Goal: Communication & Community: Share content

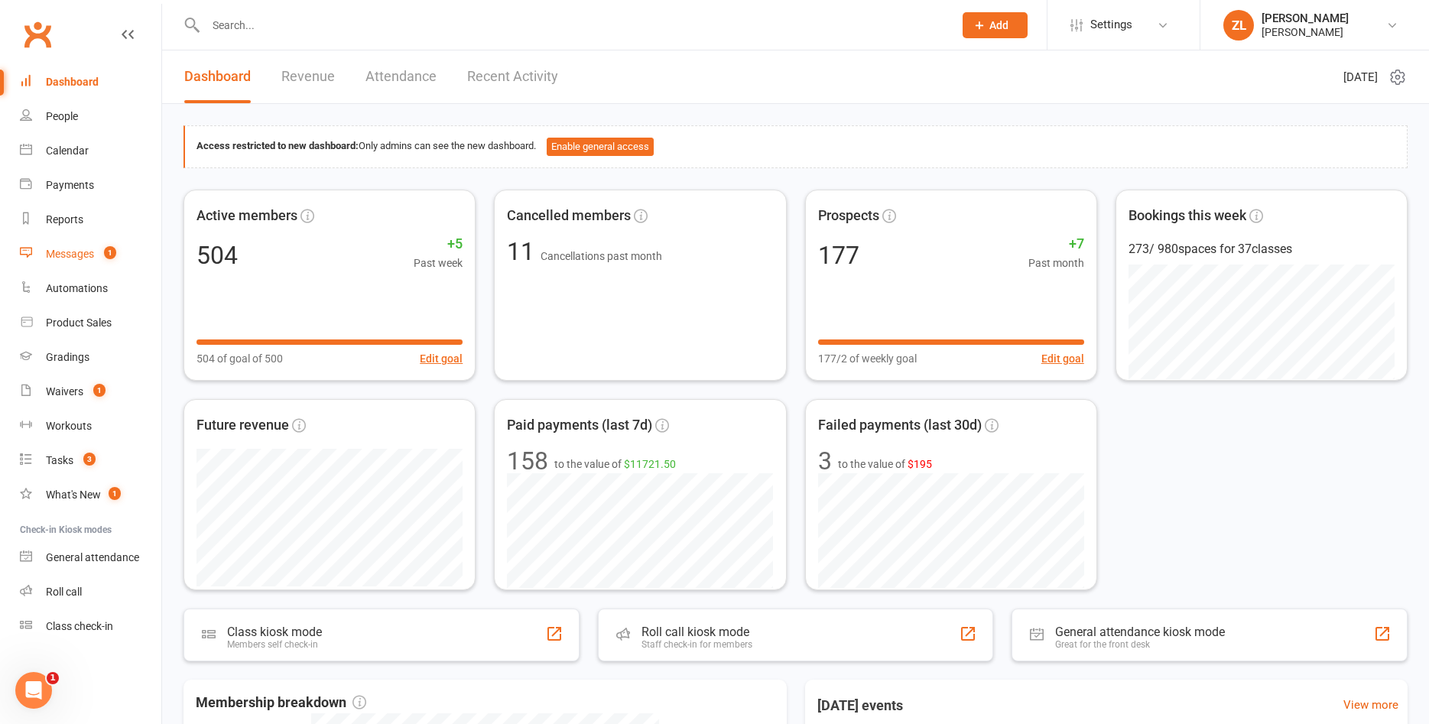
click at [75, 258] on div "Messages" at bounding box center [70, 254] width 48 height 12
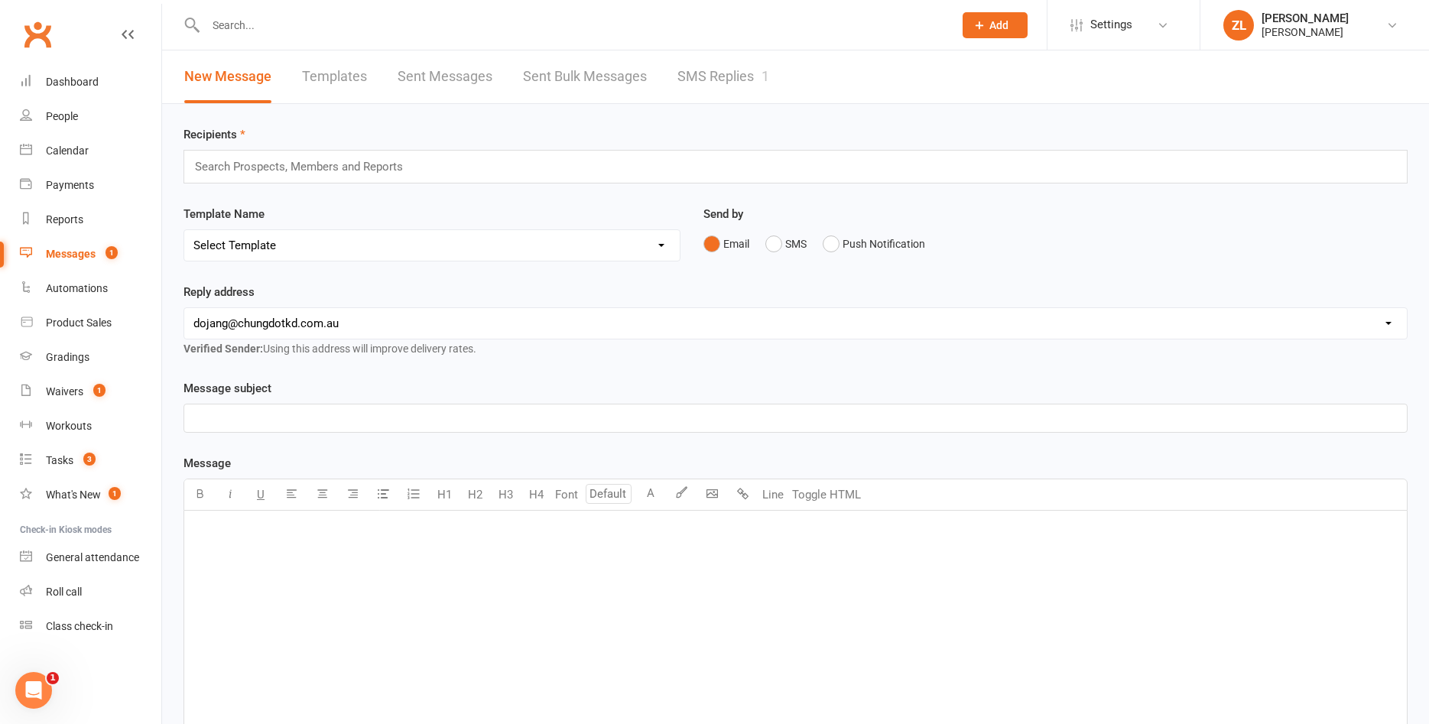
click at [728, 71] on link "SMS Replies 1" at bounding box center [723, 76] width 92 height 53
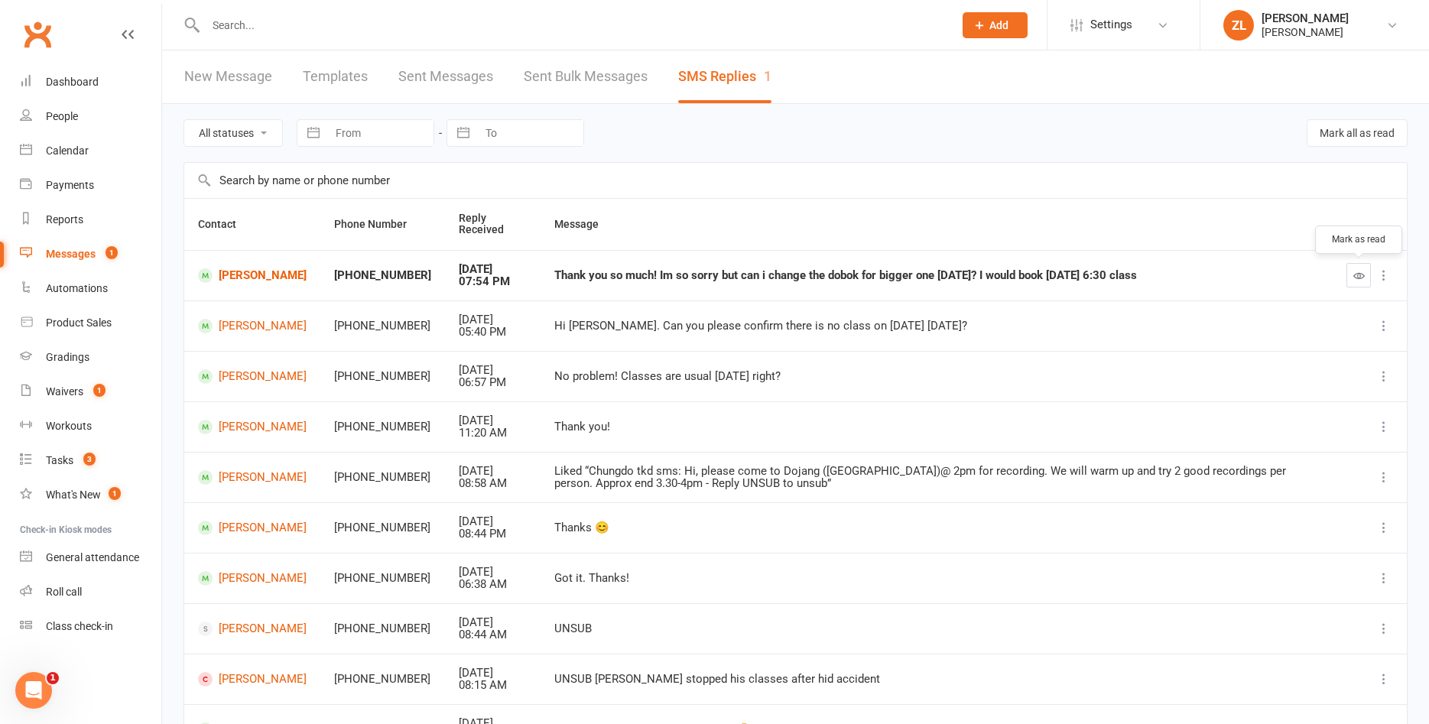
click at [1361, 276] on icon "button" at bounding box center [1358, 275] width 11 height 11
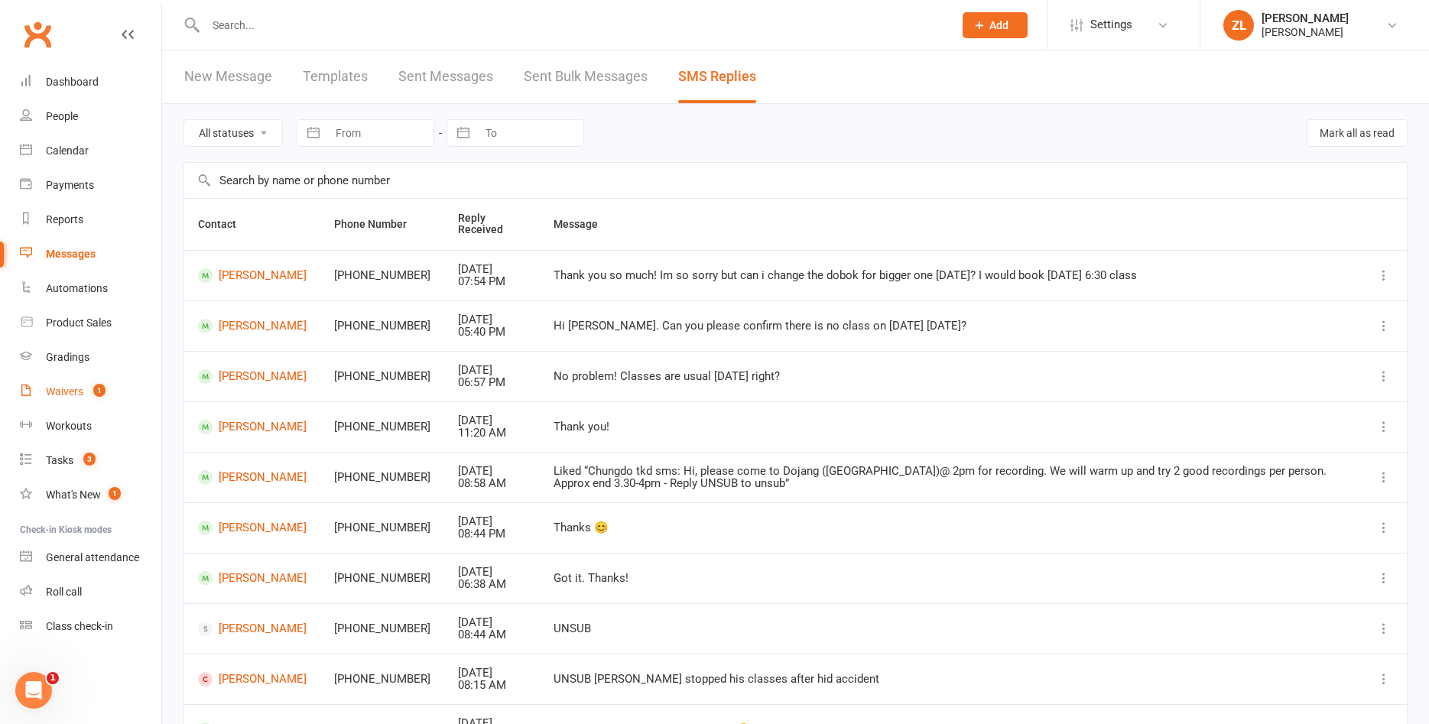
click at [56, 388] on div "Waivers" at bounding box center [64, 391] width 37 height 12
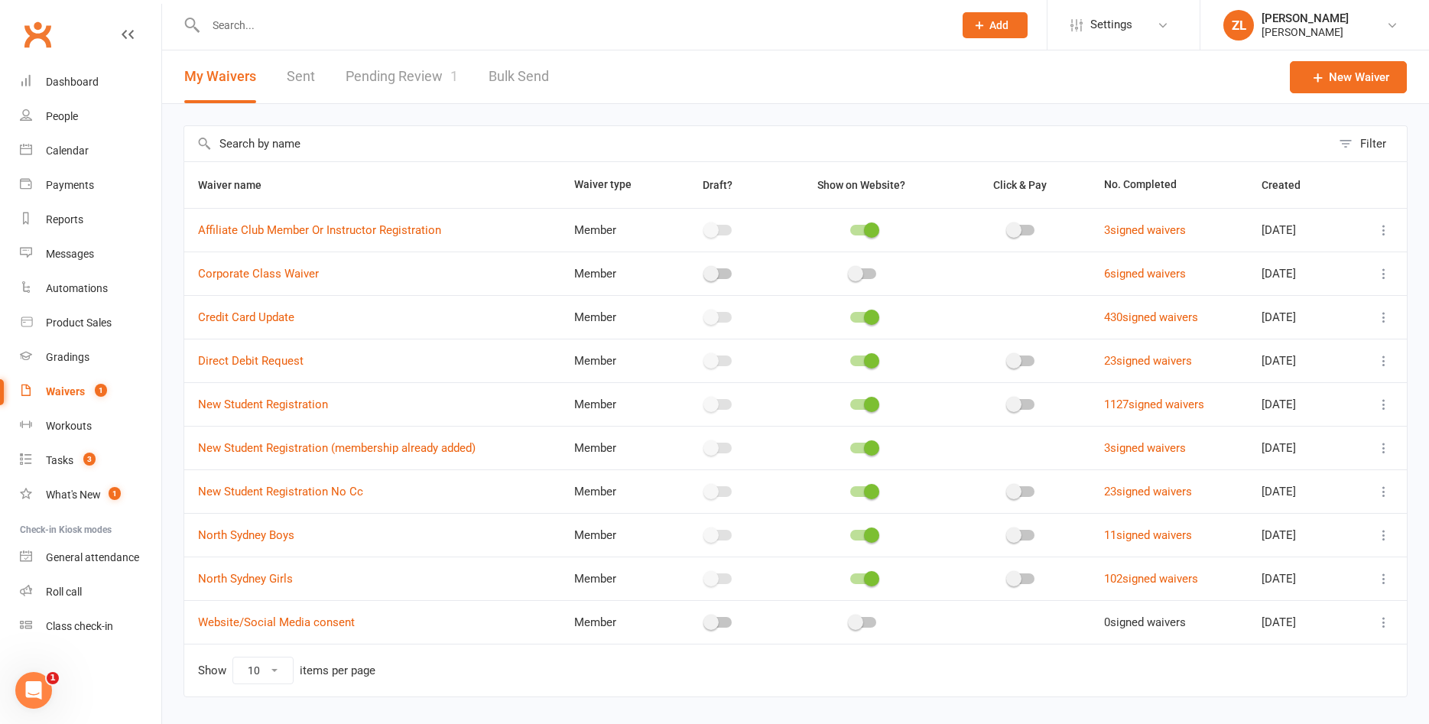
click at [407, 70] on link "Pending Review 1" at bounding box center [402, 76] width 112 height 53
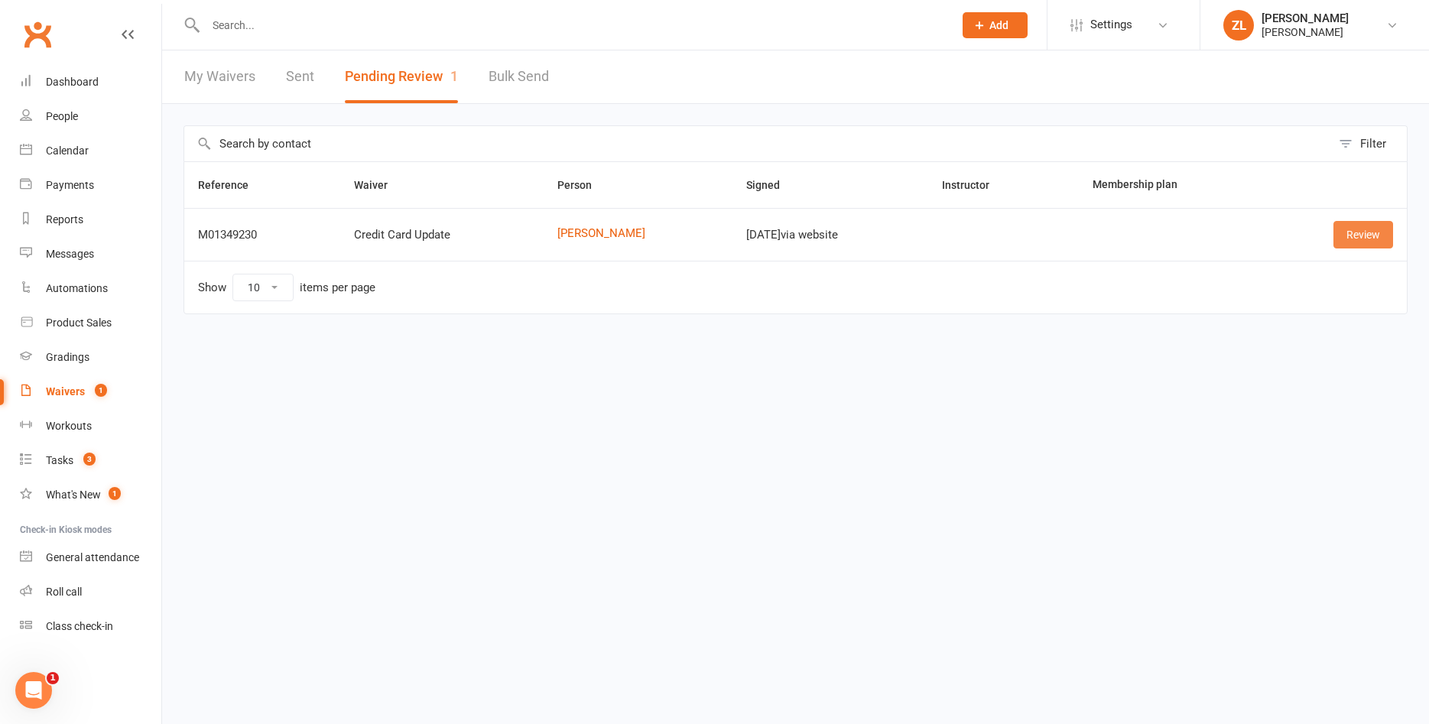
click at [1378, 227] on link "Review" at bounding box center [1363, 235] width 60 height 28
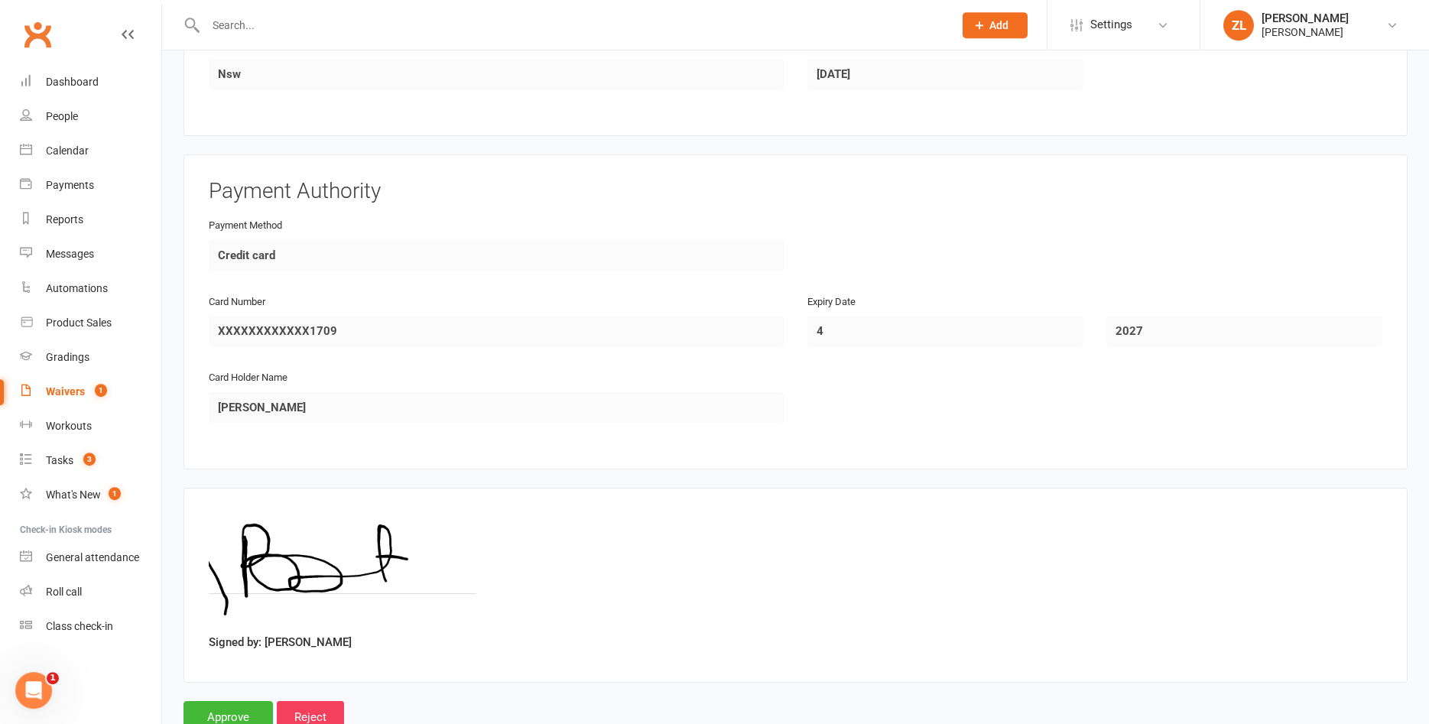
scroll to position [645, 0]
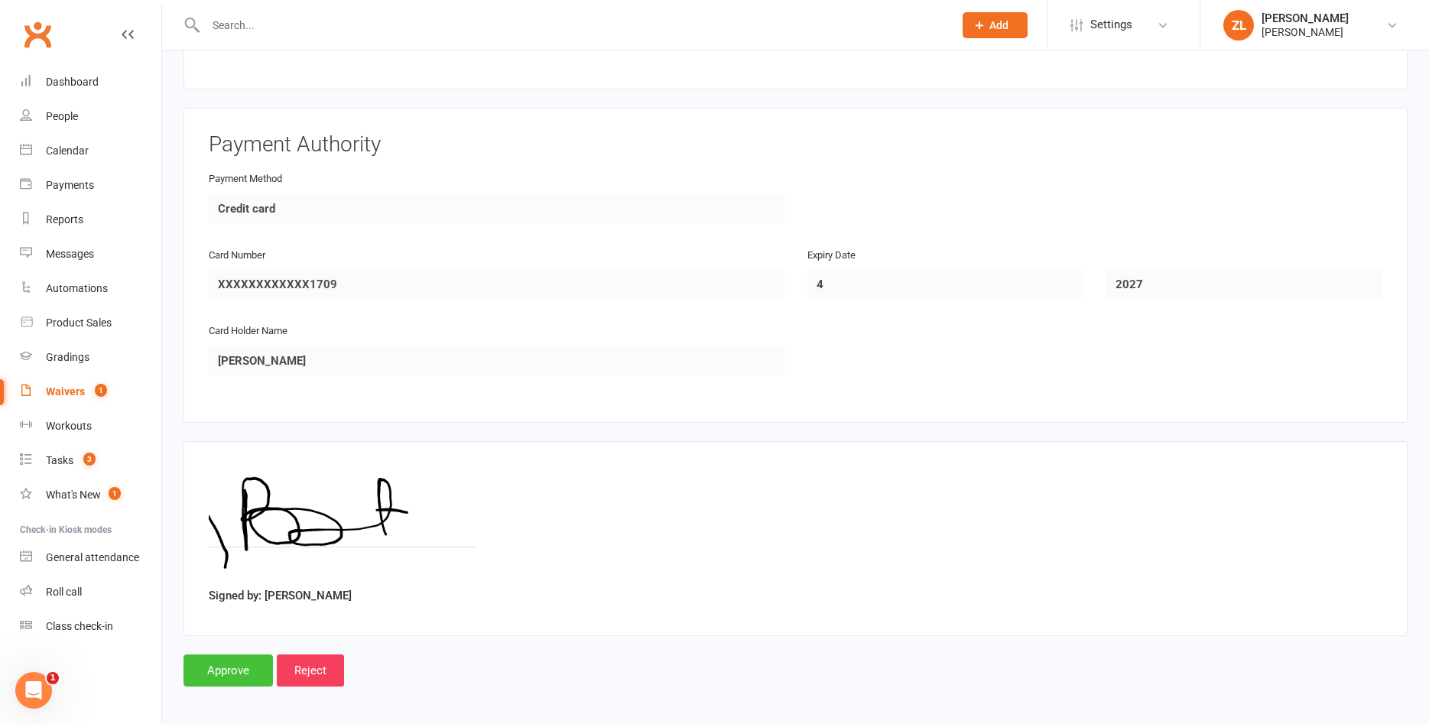
click at [211, 678] on input "Approve" at bounding box center [227, 670] width 89 height 32
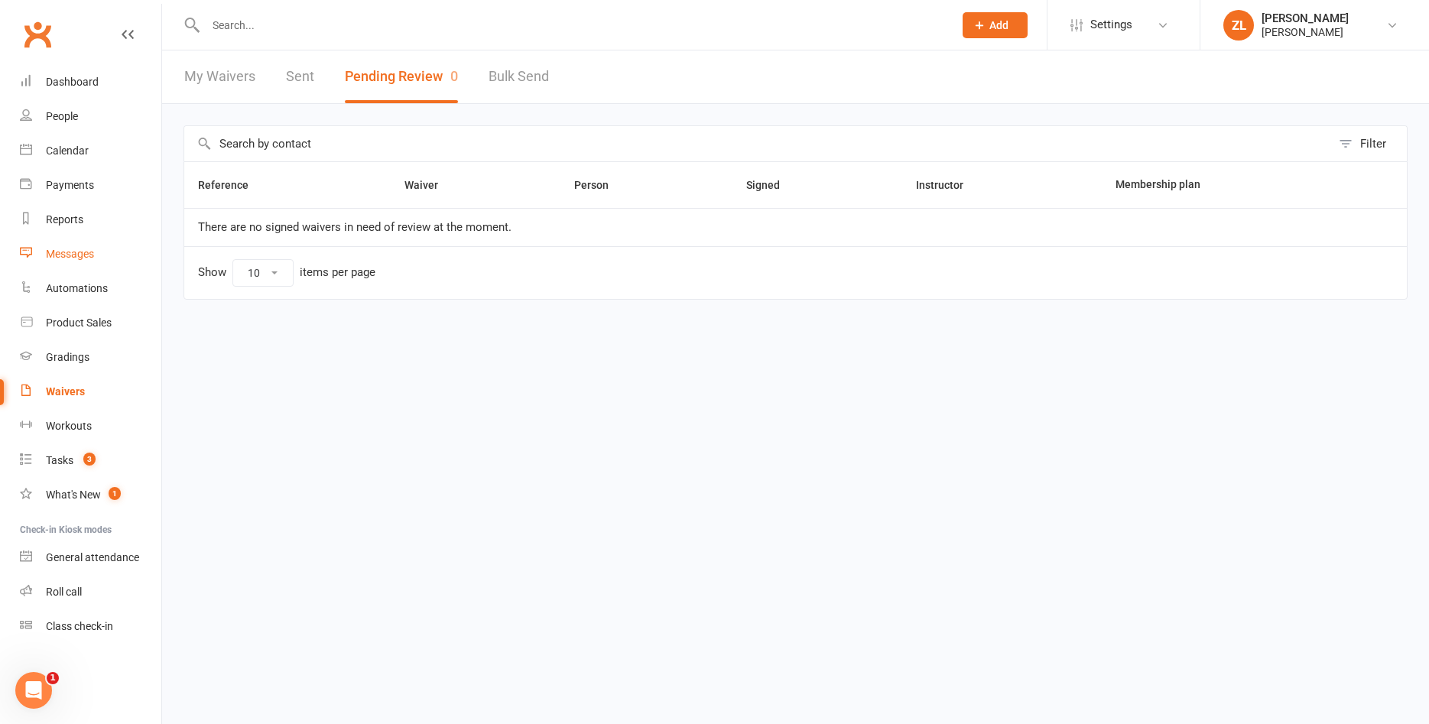
click at [57, 251] on div "Messages" at bounding box center [70, 254] width 48 height 12
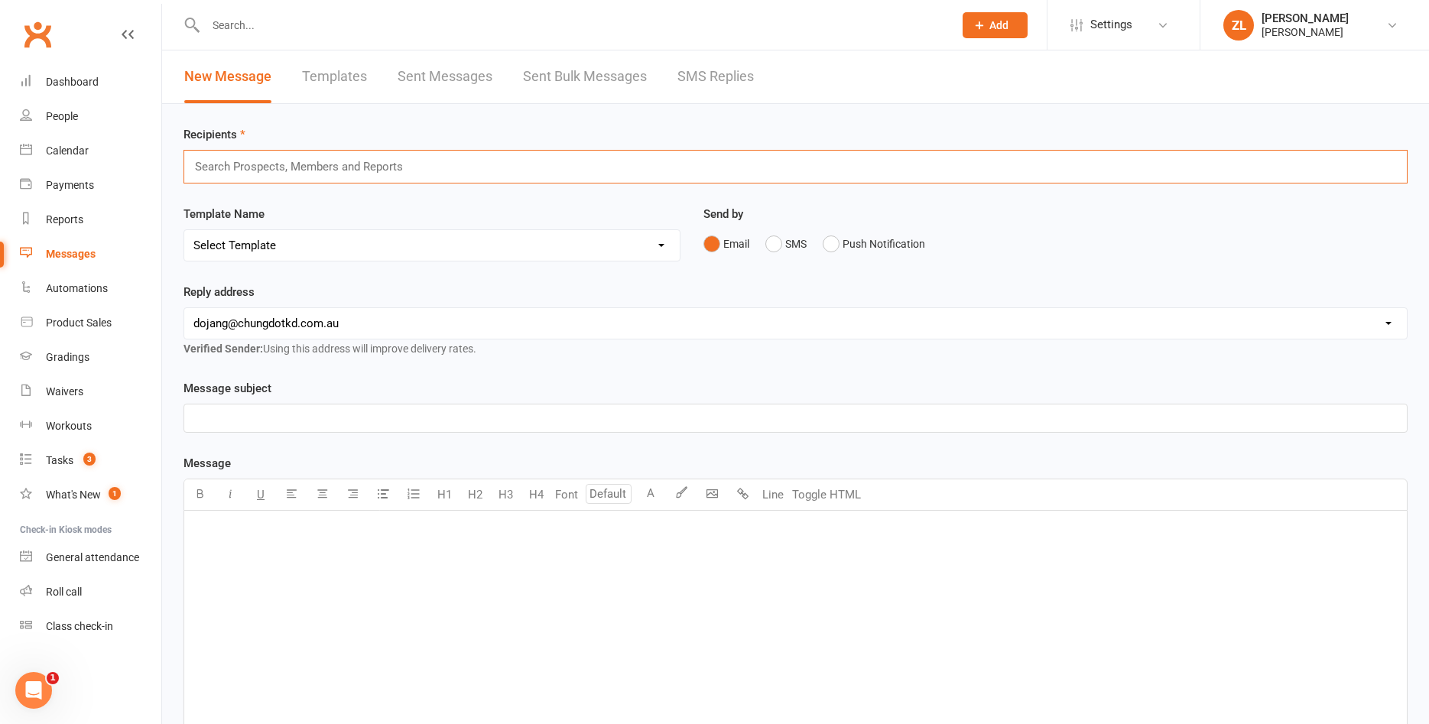
click at [392, 167] on input "text" at bounding box center [305, 167] width 224 height 20
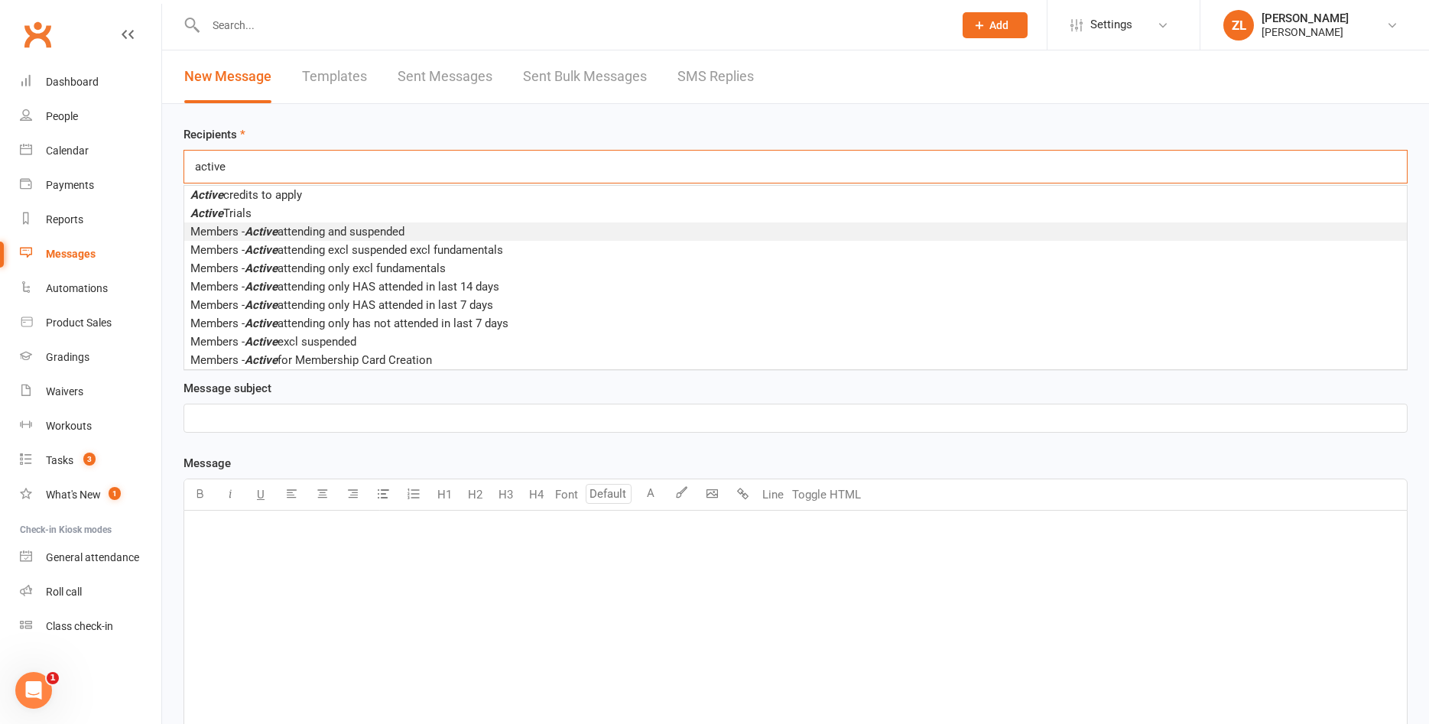
type input "active"
click at [355, 232] on span "Members - Active attending and suspended" at bounding box center [297, 232] width 214 height 14
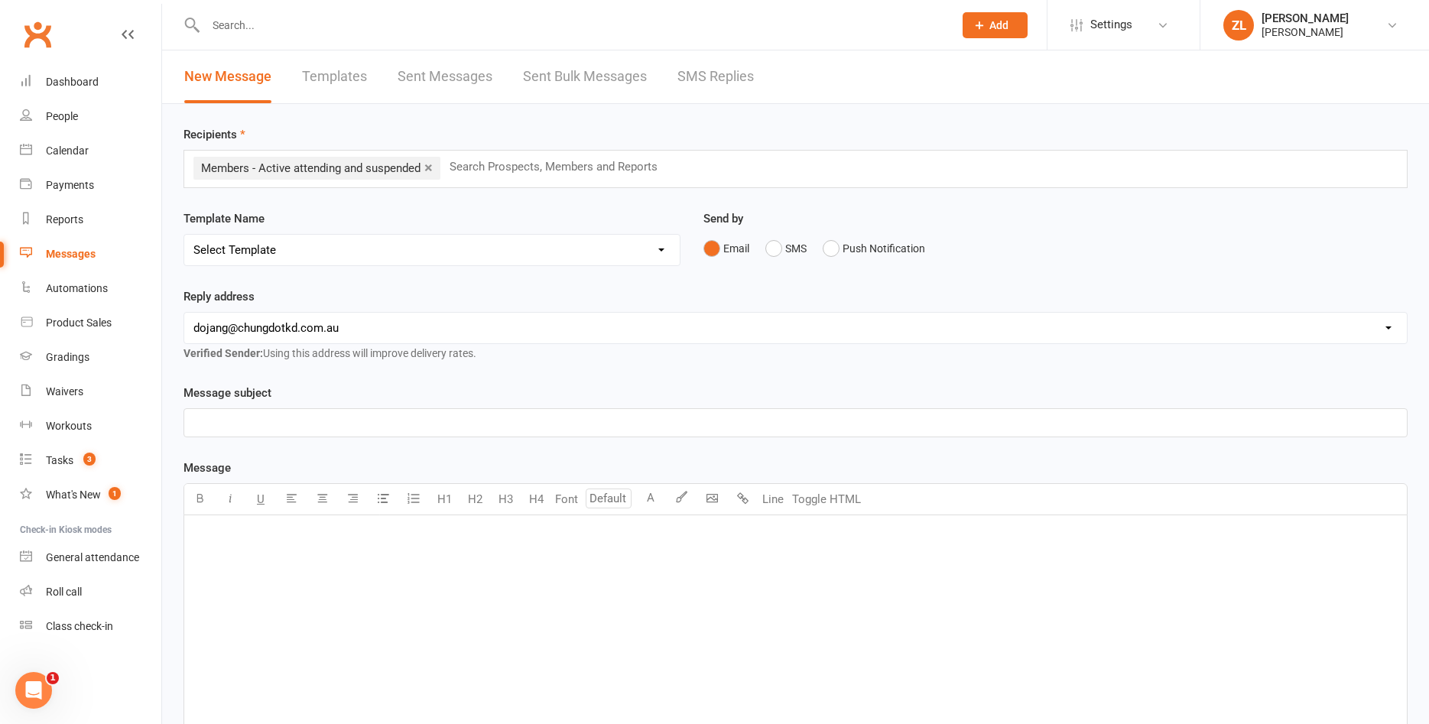
click at [268, 420] on p "﻿" at bounding box center [795, 423] width 1204 height 18
click at [344, 567] on div "﻿" at bounding box center [795, 629] width 1222 height 229
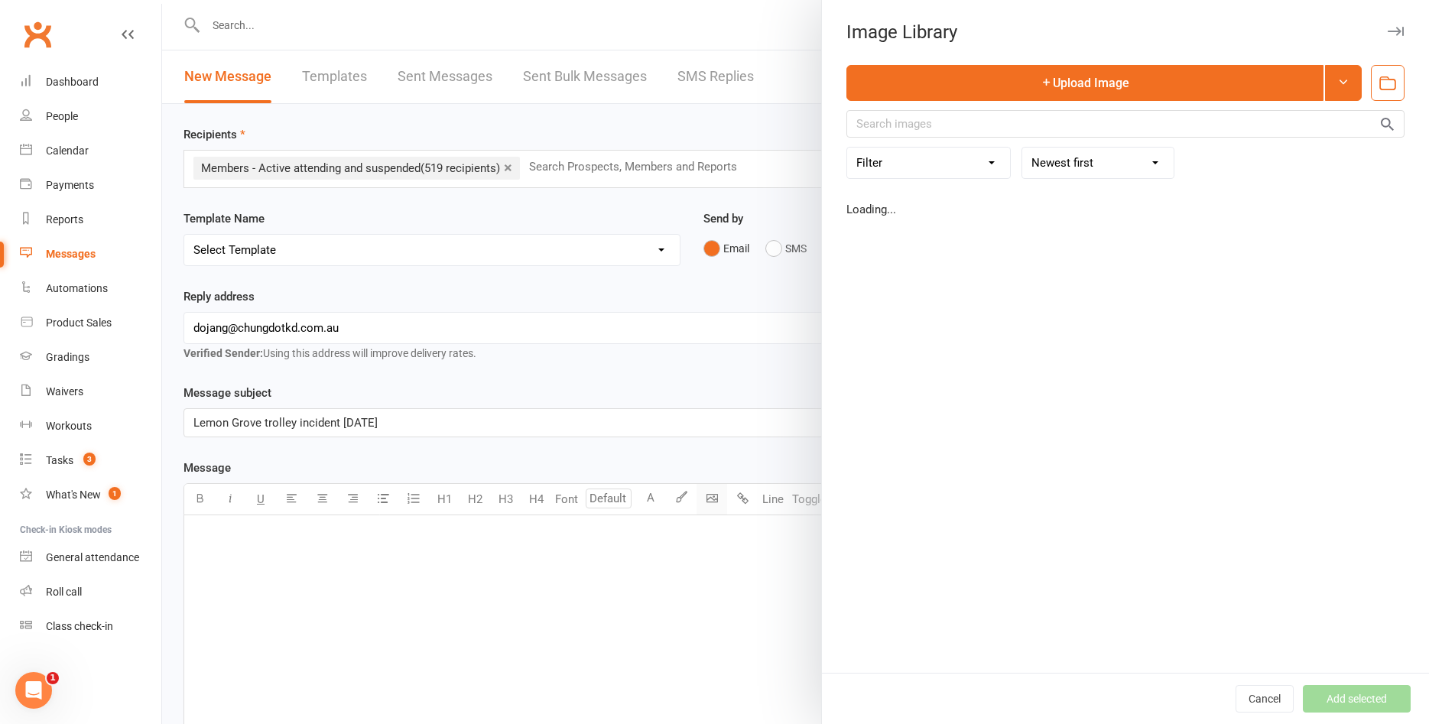
click at [710, 505] on body "Prospect Member Non-attending contact Class / event Appointment Grading event T…" at bounding box center [714, 490] width 1429 height 972
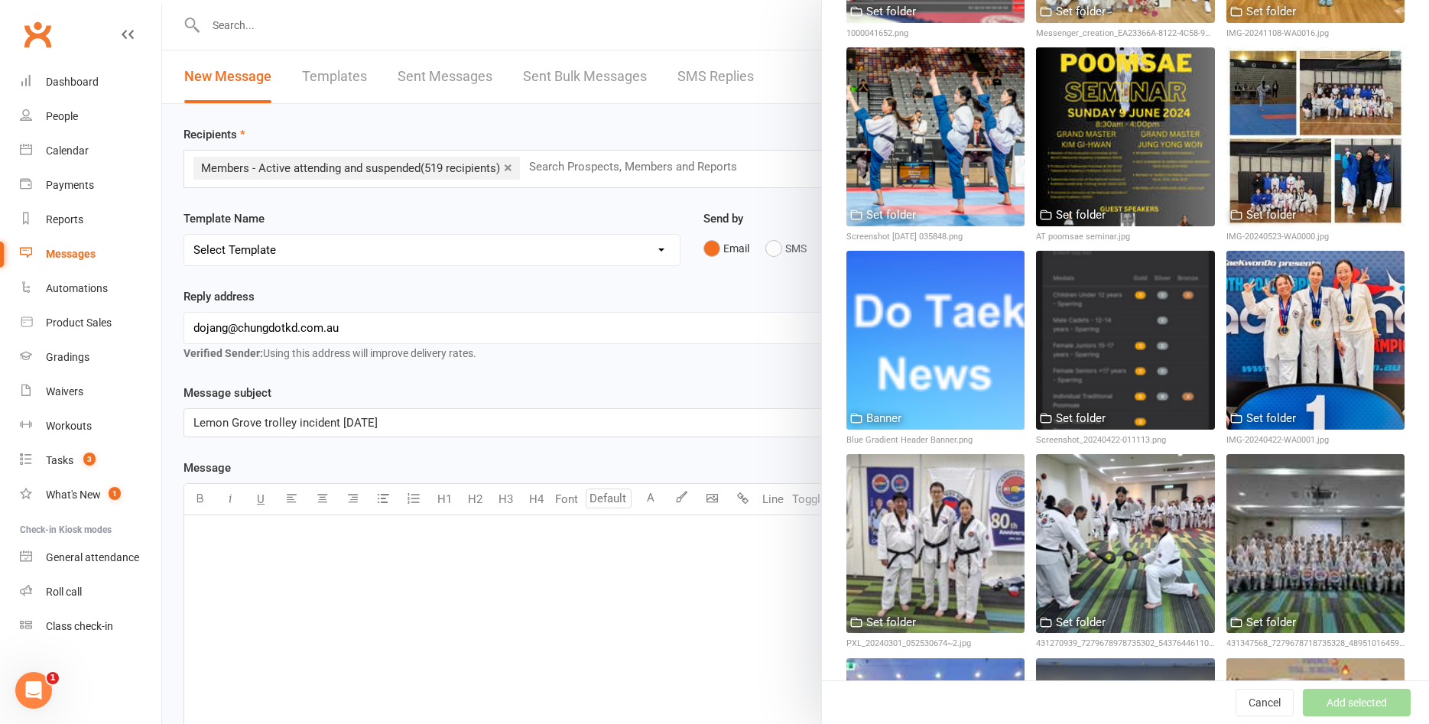
scroll to position [1164, 0]
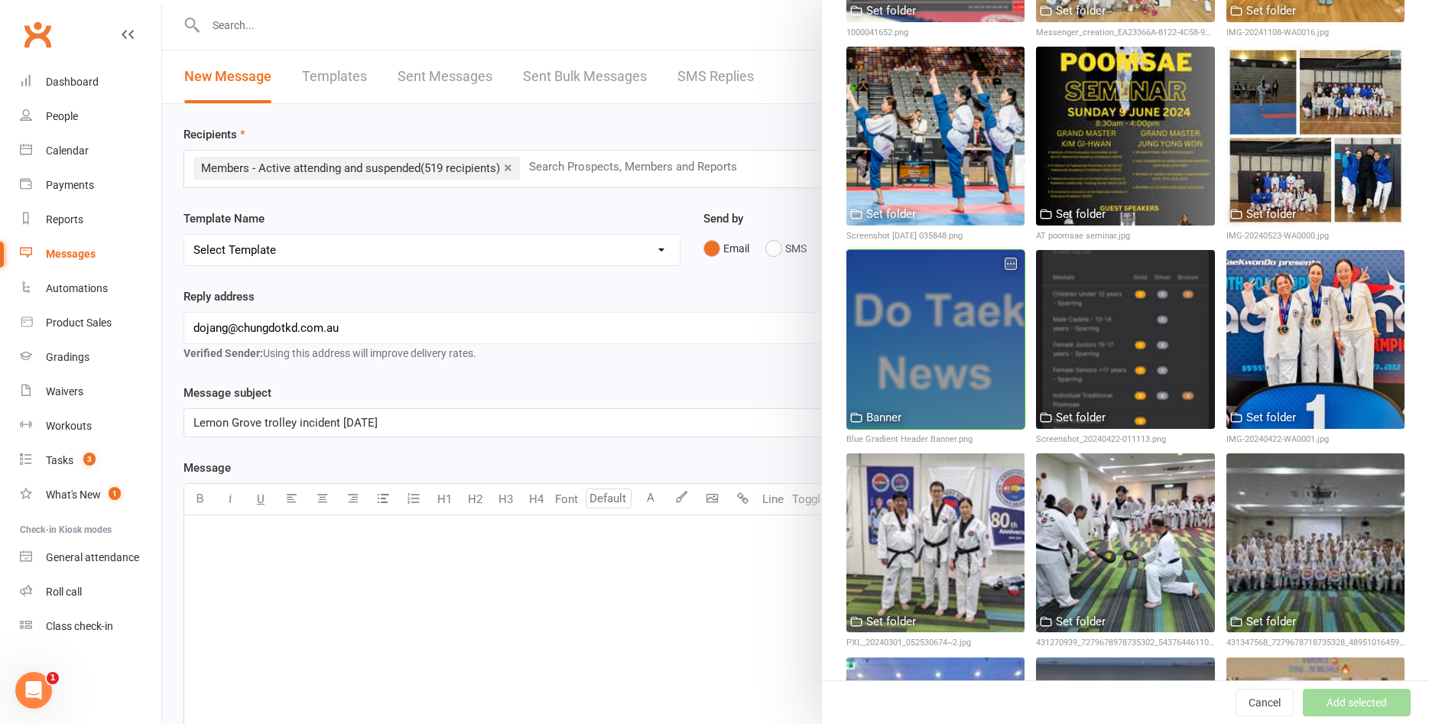
click at [939, 387] on div at bounding box center [935, 339] width 178 height 178
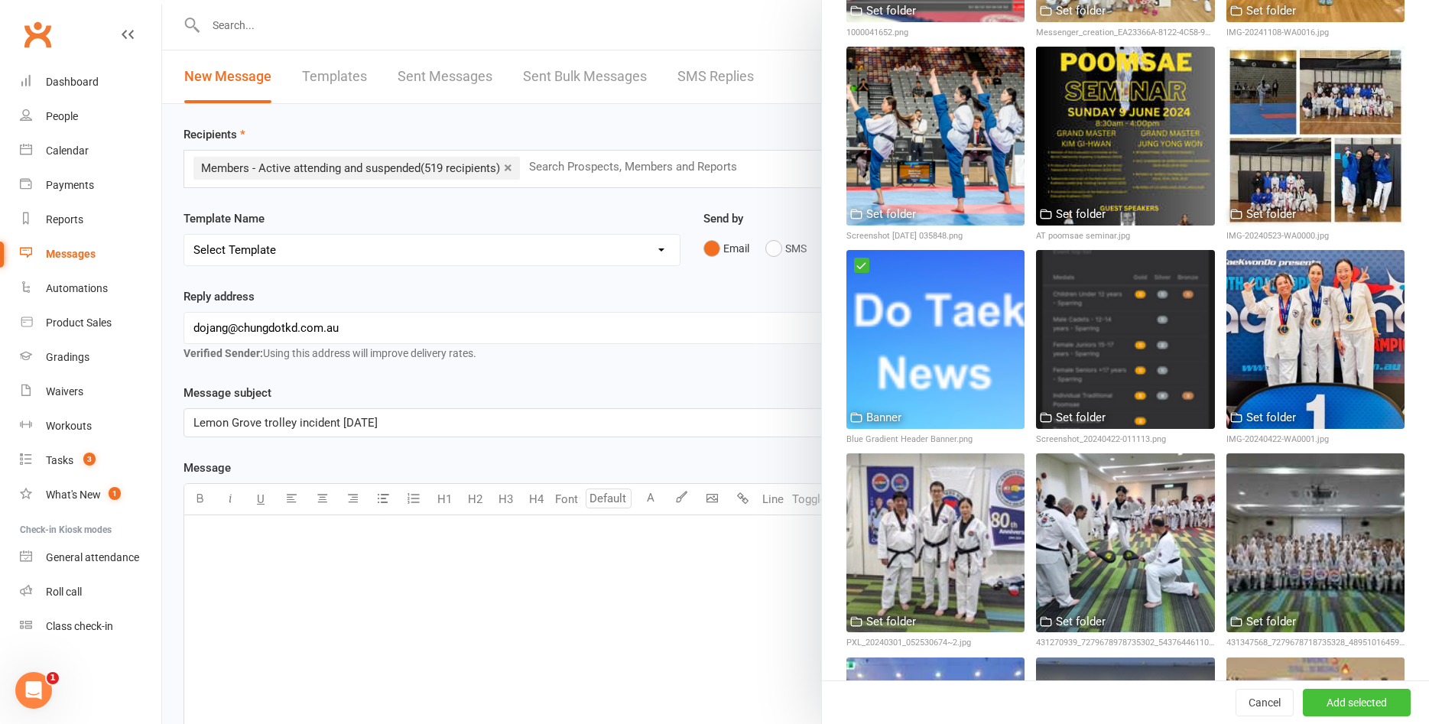
click at [1349, 699] on button "Add selected" at bounding box center [1357, 703] width 108 height 28
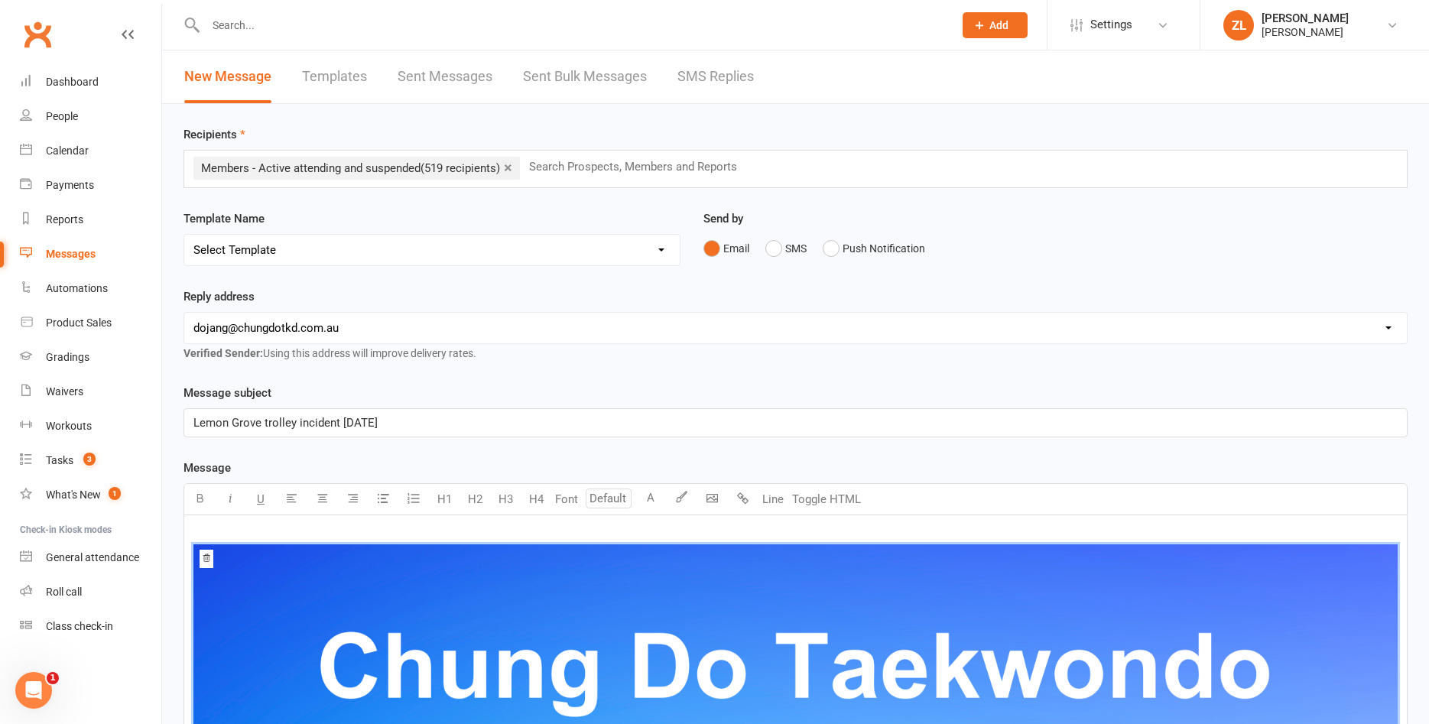
click at [478, 617] on img at bounding box center [795, 725] width 1204 height 362
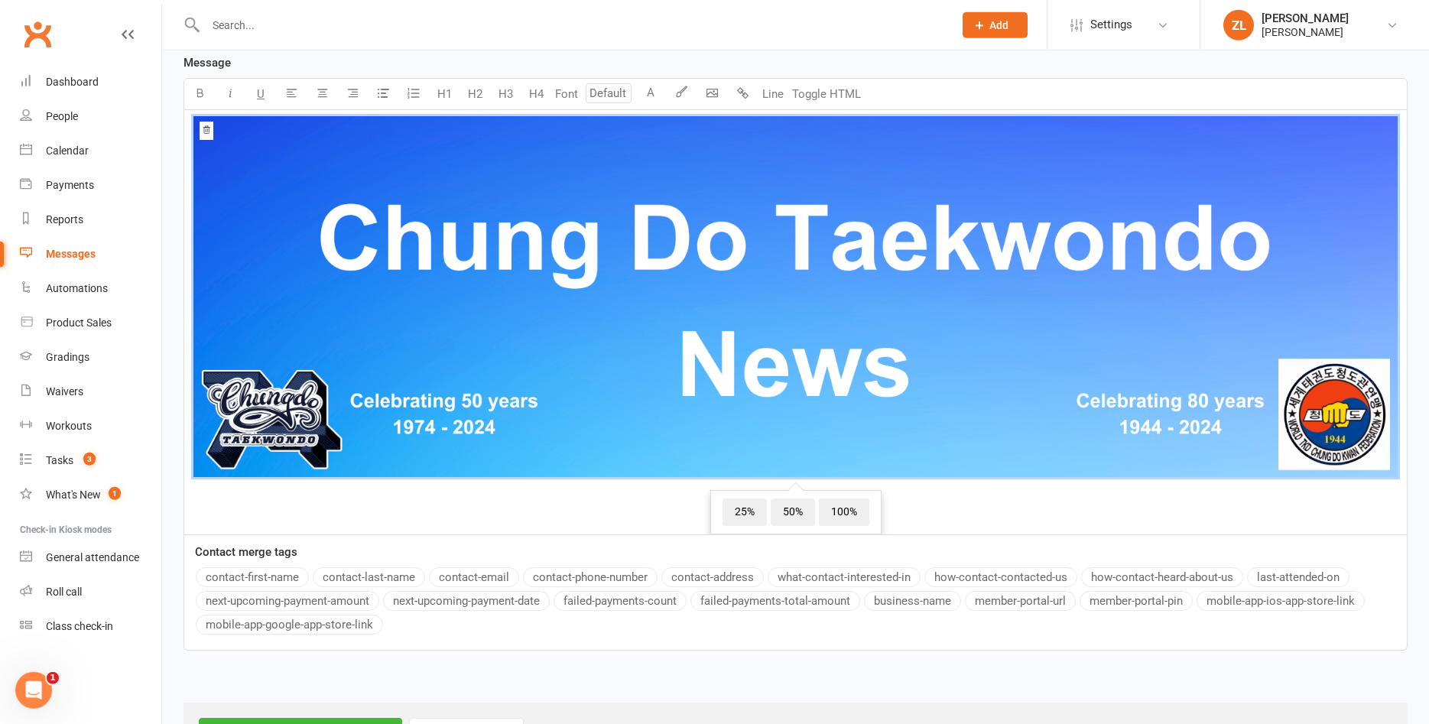
scroll to position [407, 0]
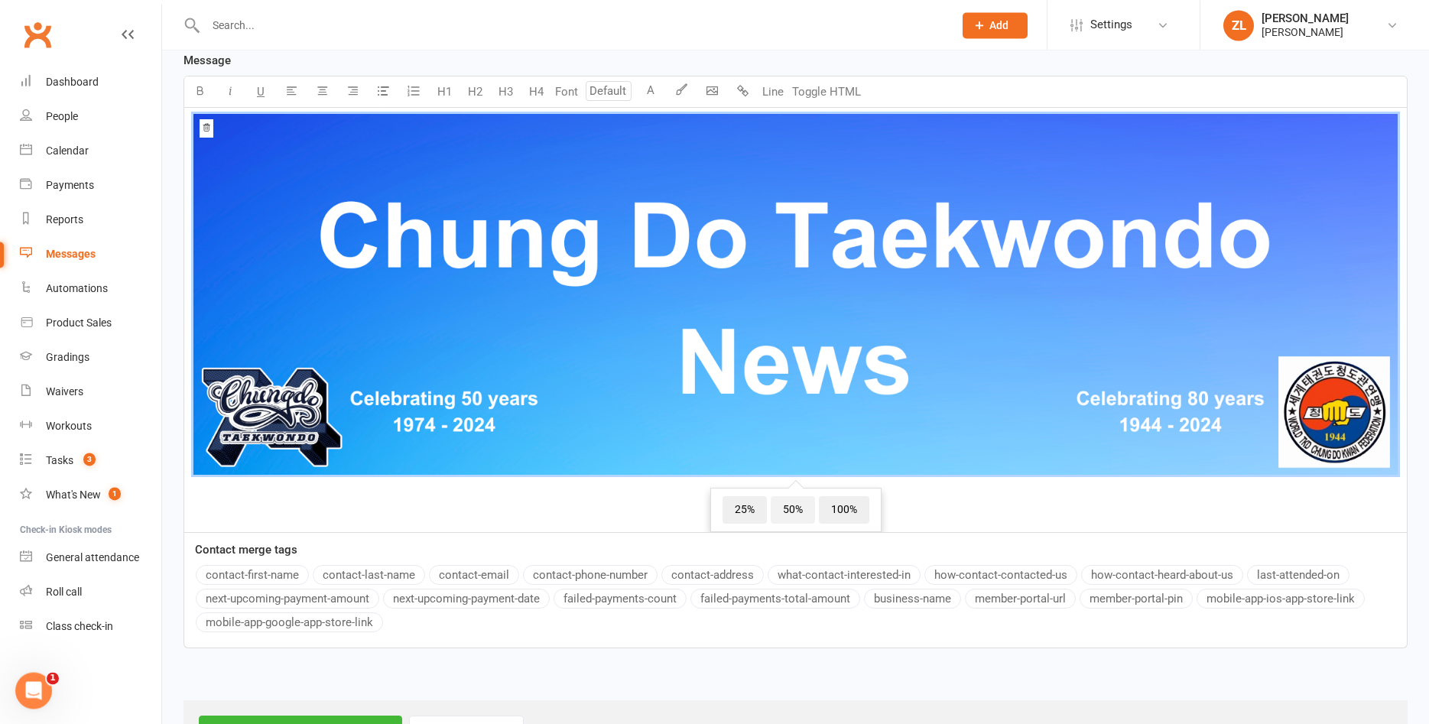
click at [803, 507] on span "50%" at bounding box center [793, 510] width 44 height 28
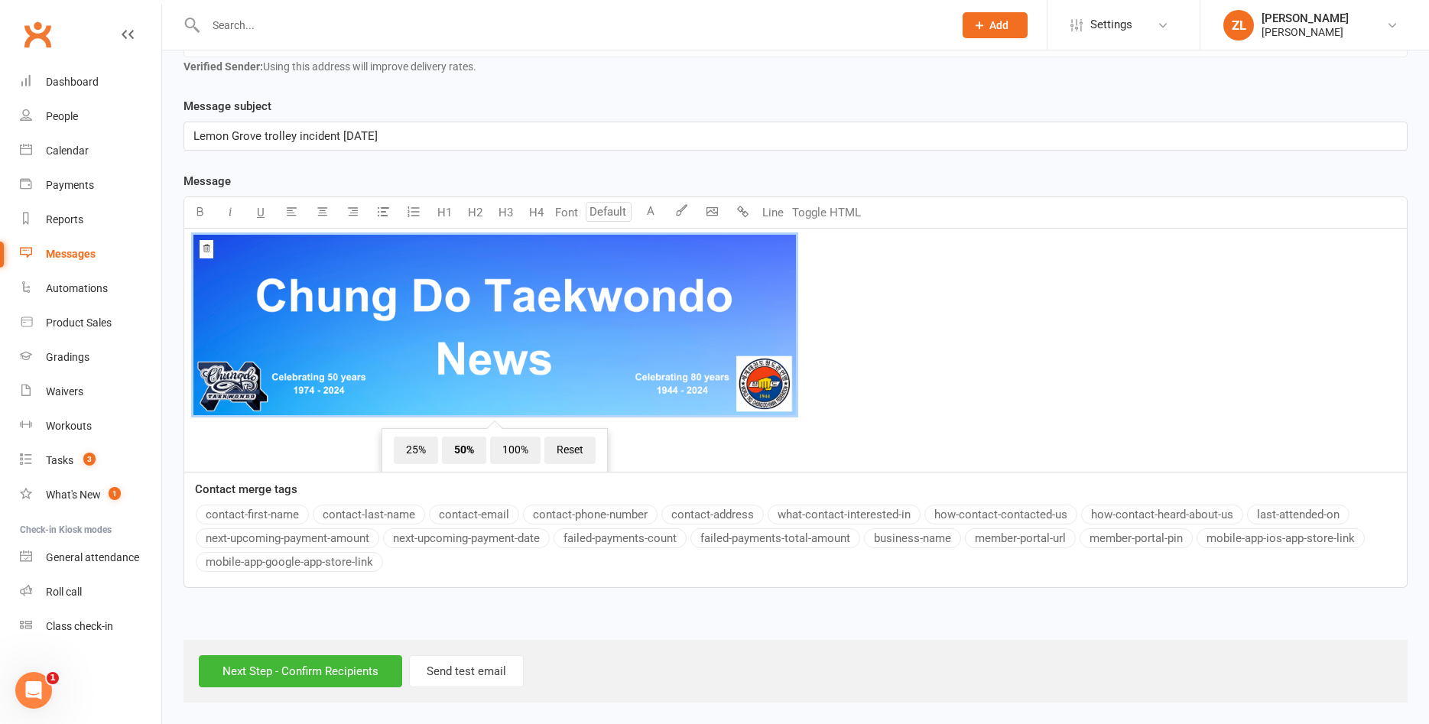
click at [857, 388] on span "﻿ 25% 50% 100% Reset" at bounding box center [795, 328] width 1204 height 186
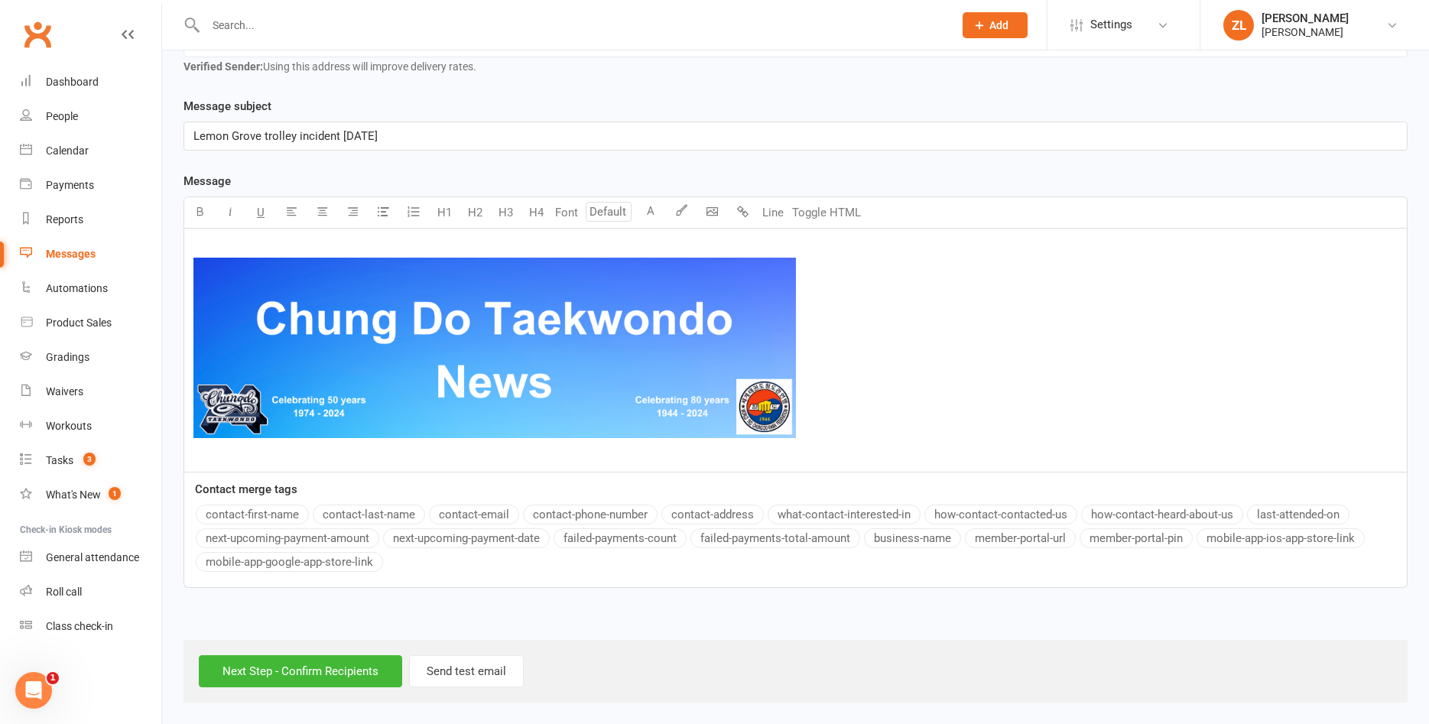
click at [298, 441] on div "﻿ ﻿ ﻿" at bounding box center [795, 350] width 1222 height 243
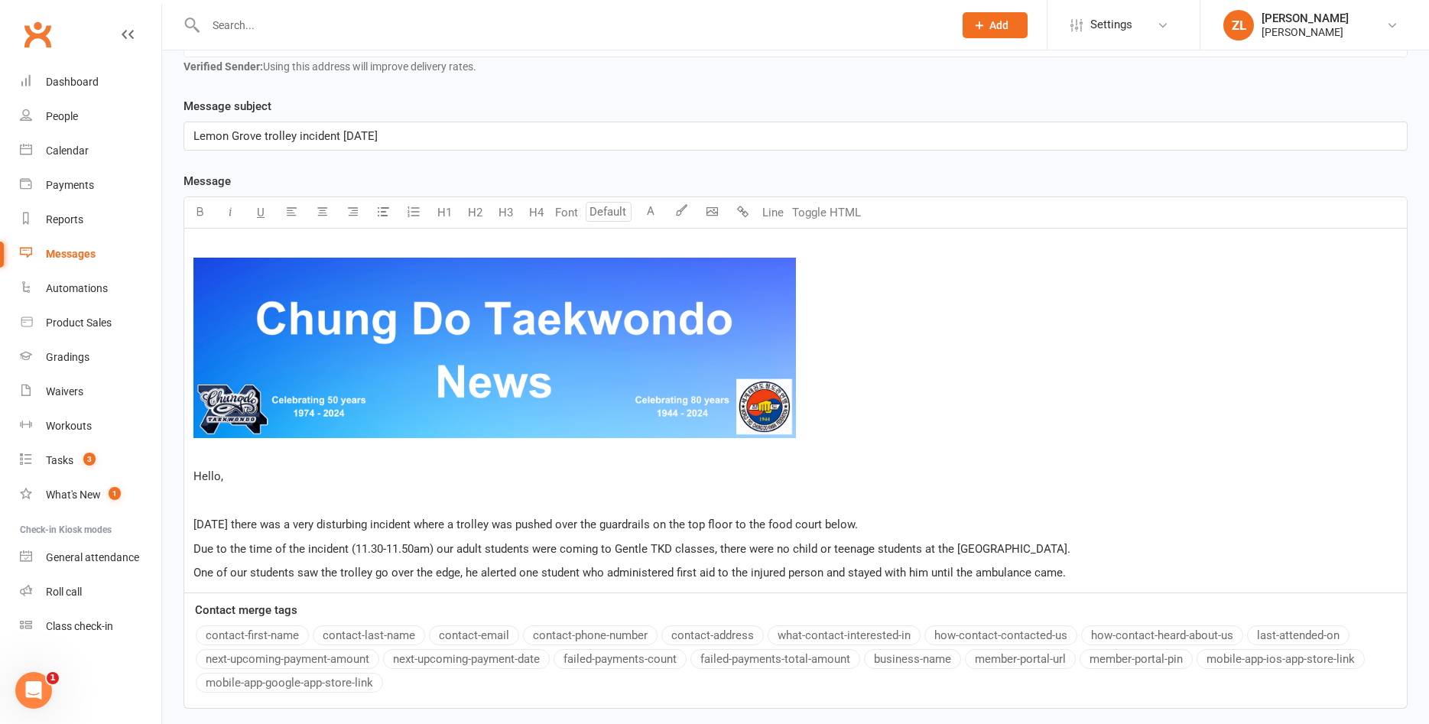
click at [1088, 573] on p "One of our students saw the trolley go over the edge, he alerted one student wh…" at bounding box center [795, 572] width 1204 height 18
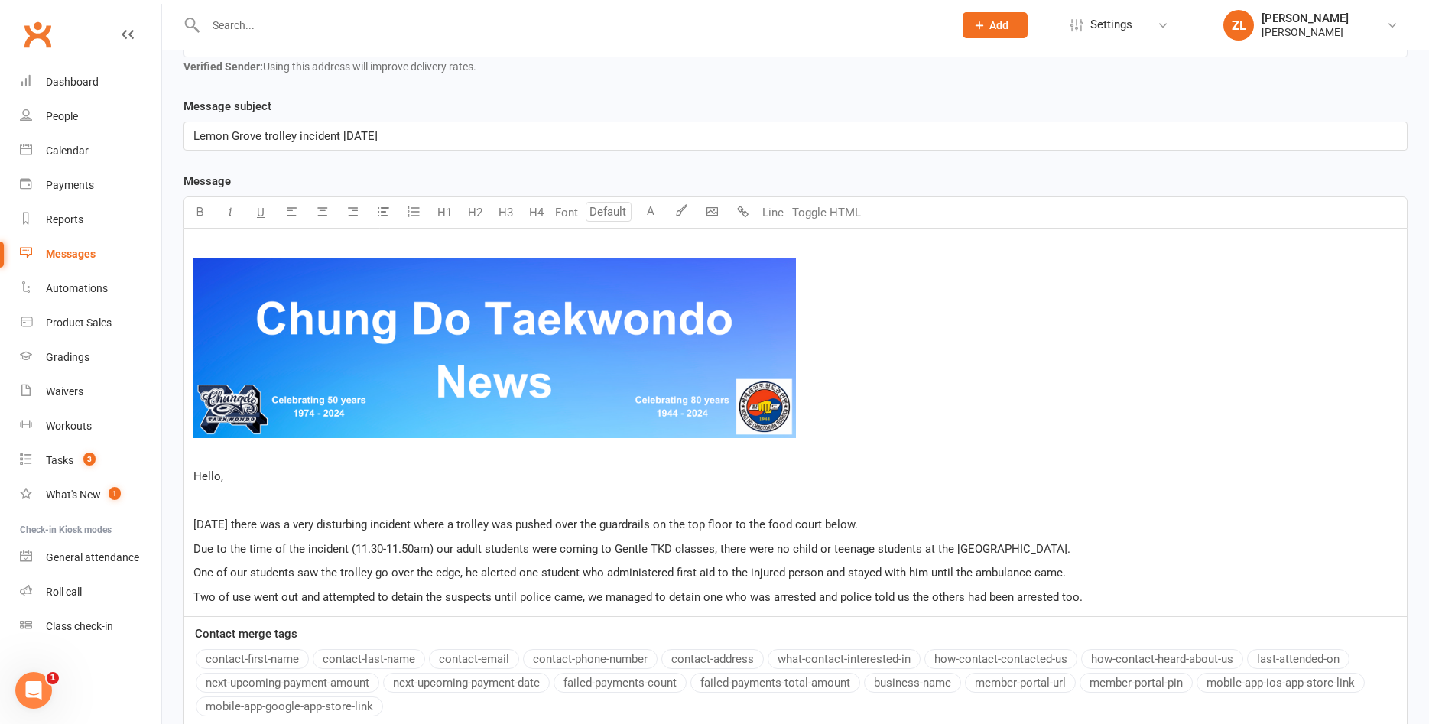
click at [195, 573] on span "One of our students saw the trolley go over the edge, he alerted one student wh…" at bounding box center [629, 573] width 872 height 14
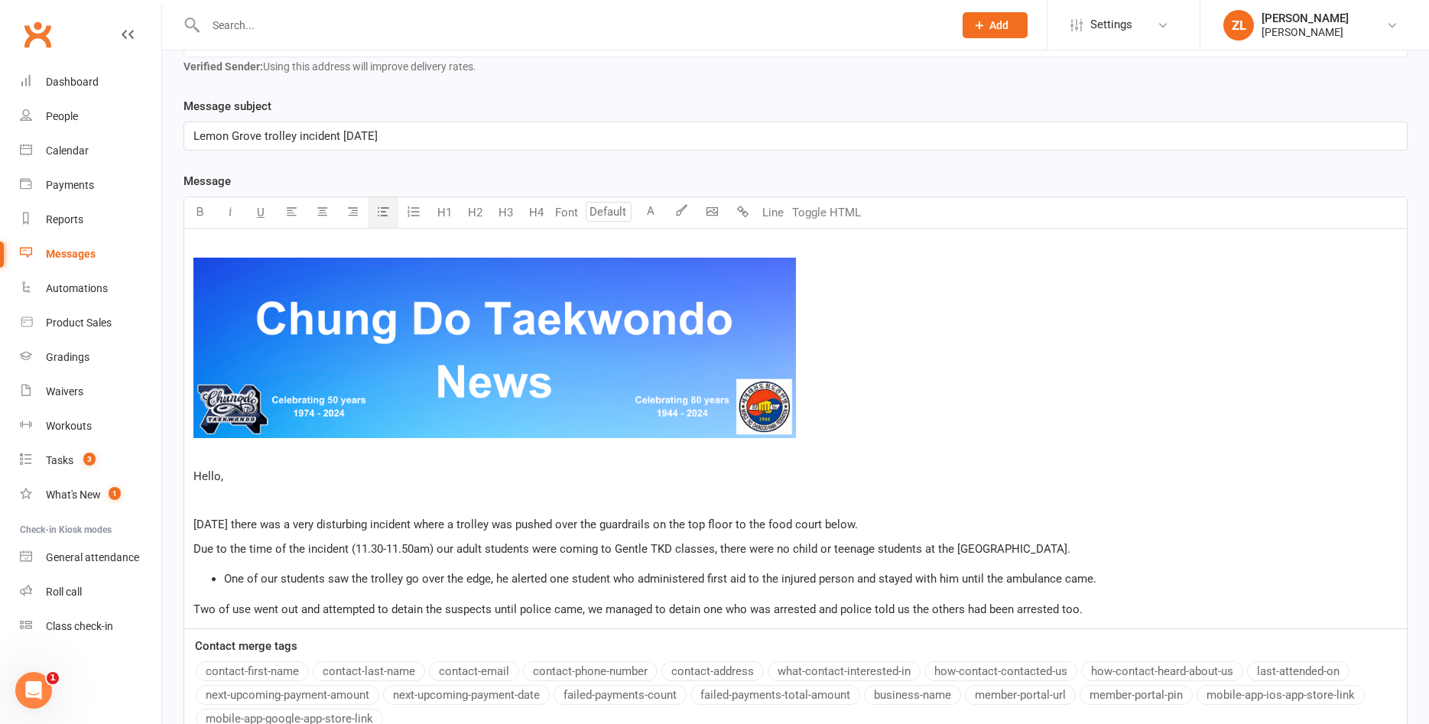
drag, startPoint x: 387, startPoint y: 213, endPoint x: 493, endPoint y: 583, distance: 385.7
click at [493, 583] on div "Select image from library U H1 H2 H3 H4 Font A Line Toggle HTML ﻿ ﻿ ﻿ Hello, ﻿ …" at bounding box center [795, 412] width 1224 height 433
click at [493, 583] on span "One of our students saw the trolley go over the edge, he alerted one student wh…" at bounding box center [660, 579] width 872 height 14
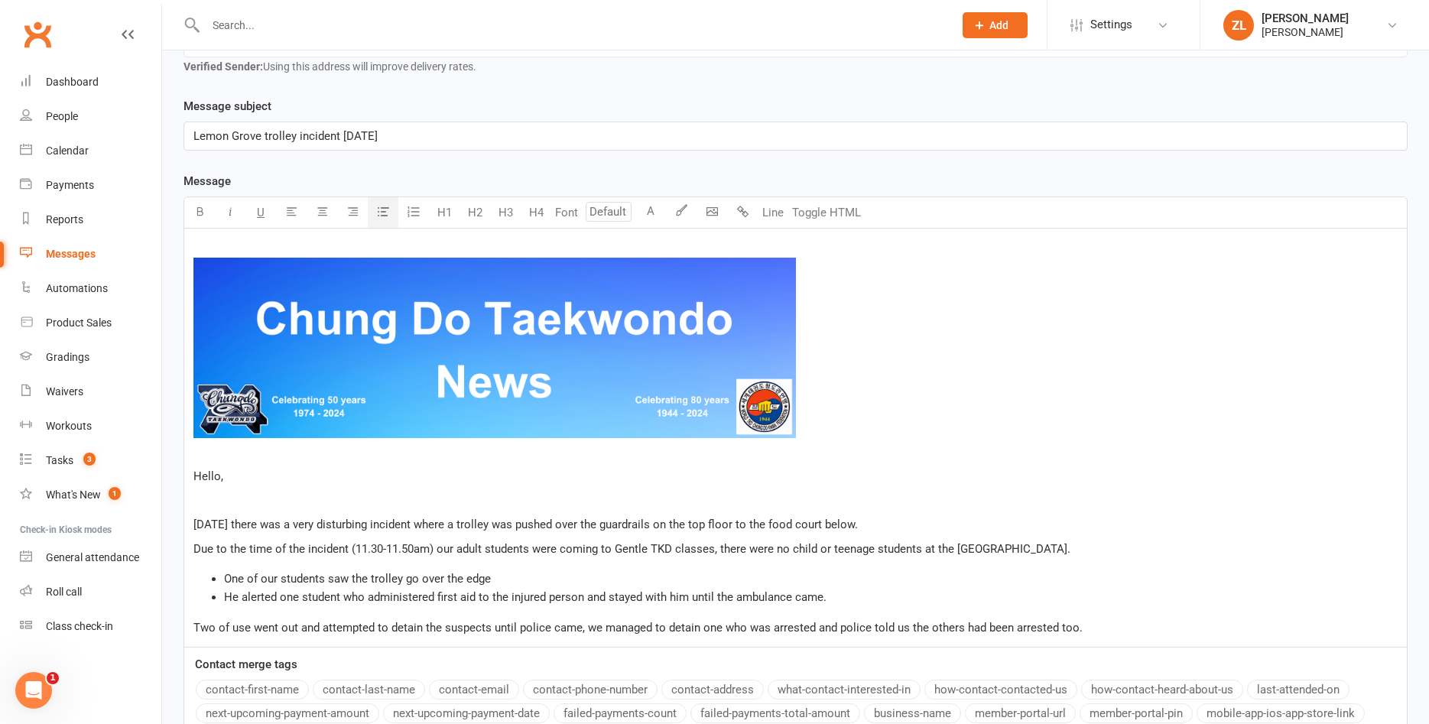
click at [823, 600] on span "He alerted one student who administered first aid to the injured person and sta…" at bounding box center [525, 597] width 602 height 14
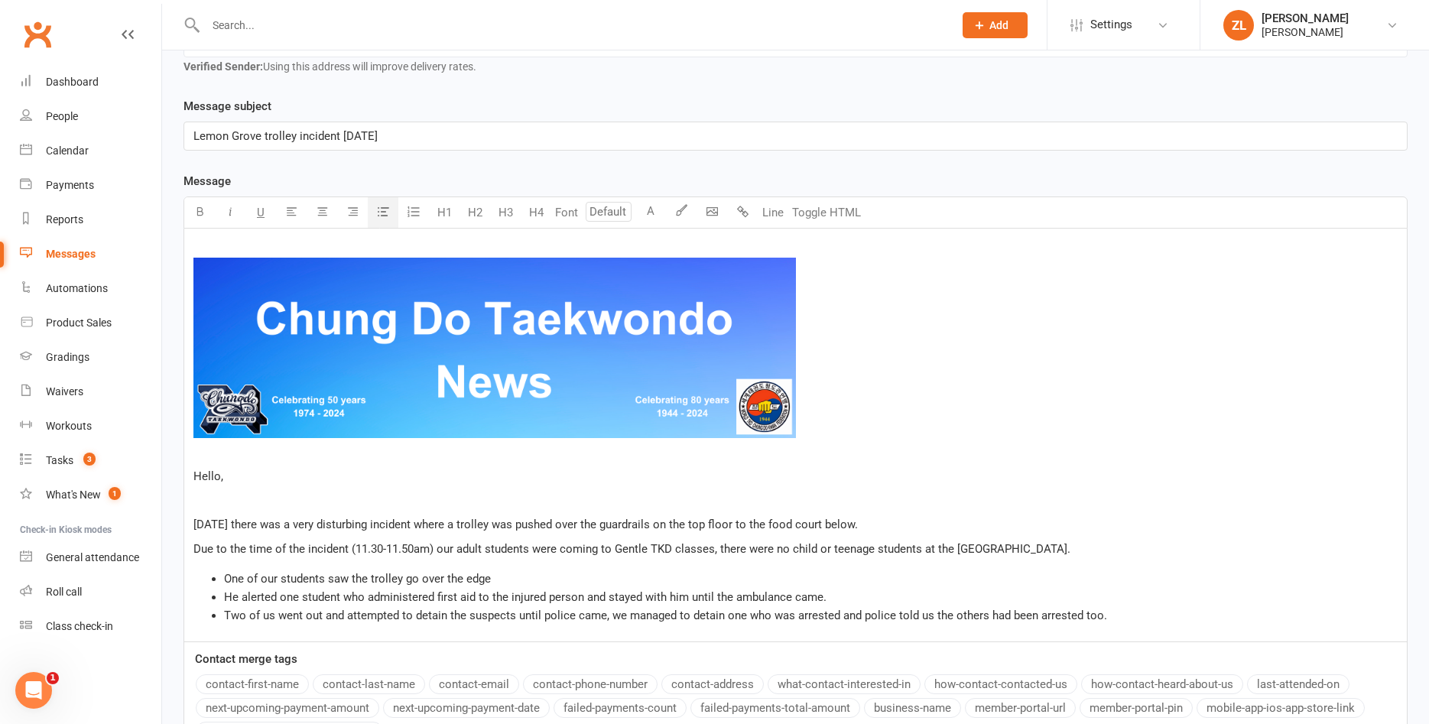
click at [1121, 615] on li "Two of us went out and attempted to detain the suspects until police came, we m…" at bounding box center [810, 615] width 1173 height 18
click at [596, 614] on span "Two of us went out and attempted to detain the suspects,, we managed to detain …" at bounding box center [621, 615] width 794 height 14
click at [1049, 618] on li "Two of us went out and attempted to detain the suspects,, we managed to help de…" at bounding box center [810, 615] width 1173 height 18
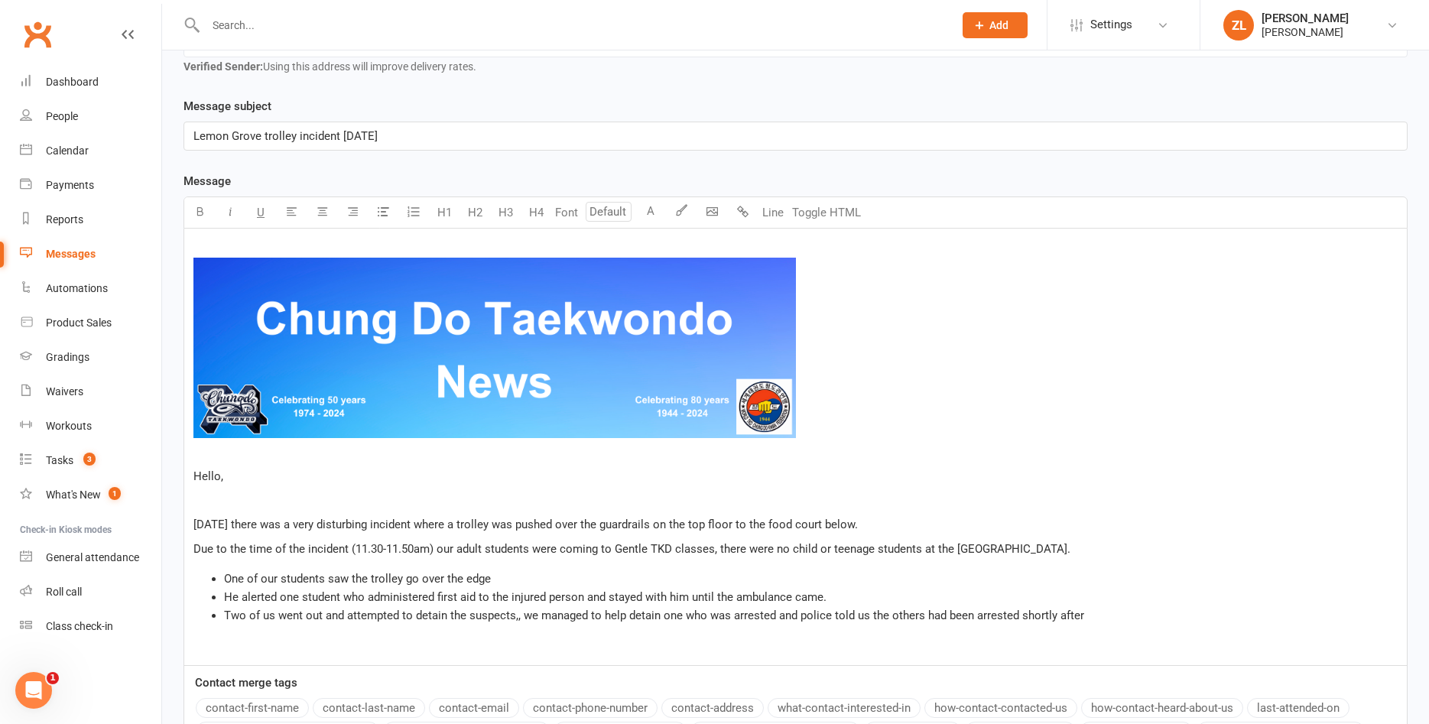
click at [712, 552] on span "Due to the time of the incident (11.30-11.50am) our adult students were coming …" at bounding box center [631, 549] width 877 height 14
click at [336, 654] on p "﻿" at bounding box center [795, 646] width 1204 height 18
click at [336, 596] on span "He alerted one student who administered first aid to the injured person and sta…" at bounding box center [525, 597] width 602 height 14
click at [278, 600] on span "He alerted one student who administered first aid to the injured person and sta…" at bounding box center [525, 597] width 602 height 14
click at [518, 618] on span "Two of us went out and attempted to detain the suspects,, we managed to help de…" at bounding box center [654, 615] width 860 height 14
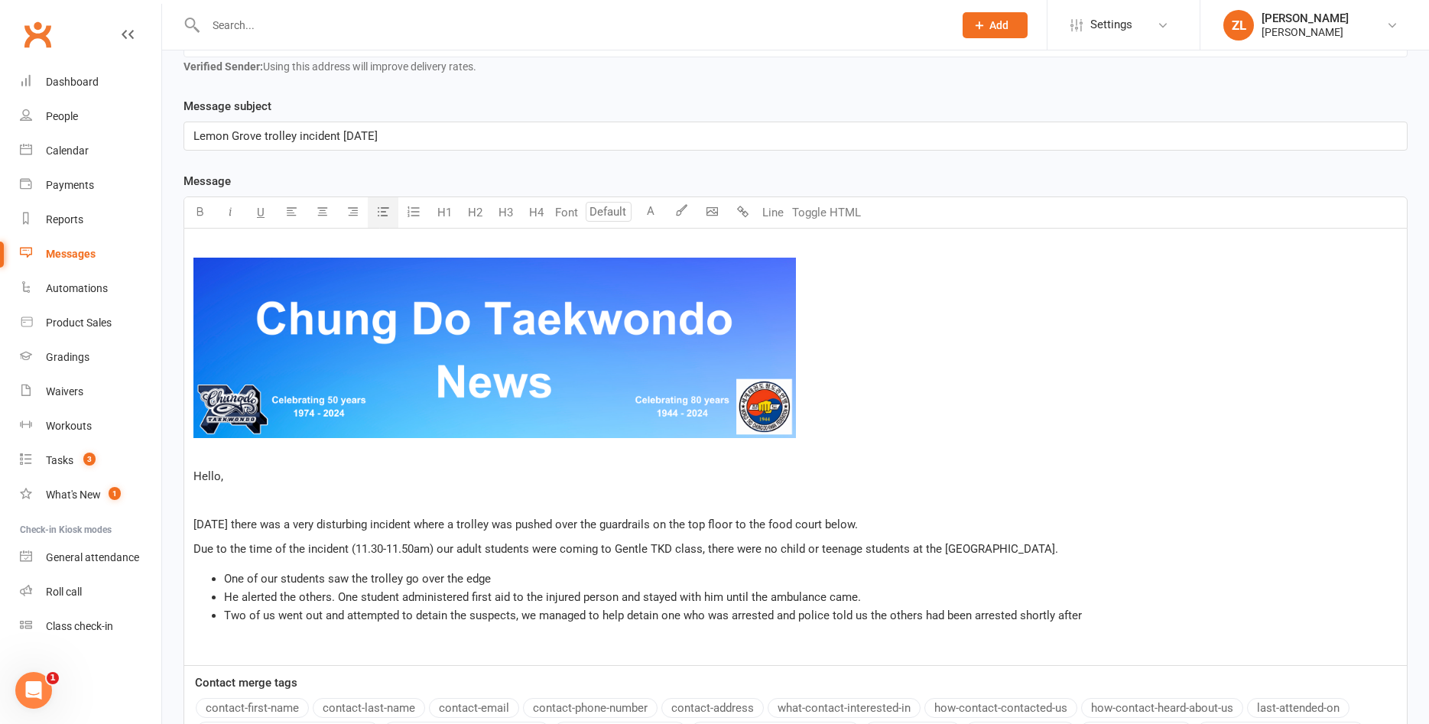
click at [349, 639] on p "﻿" at bounding box center [795, 646] width 1204 height 18
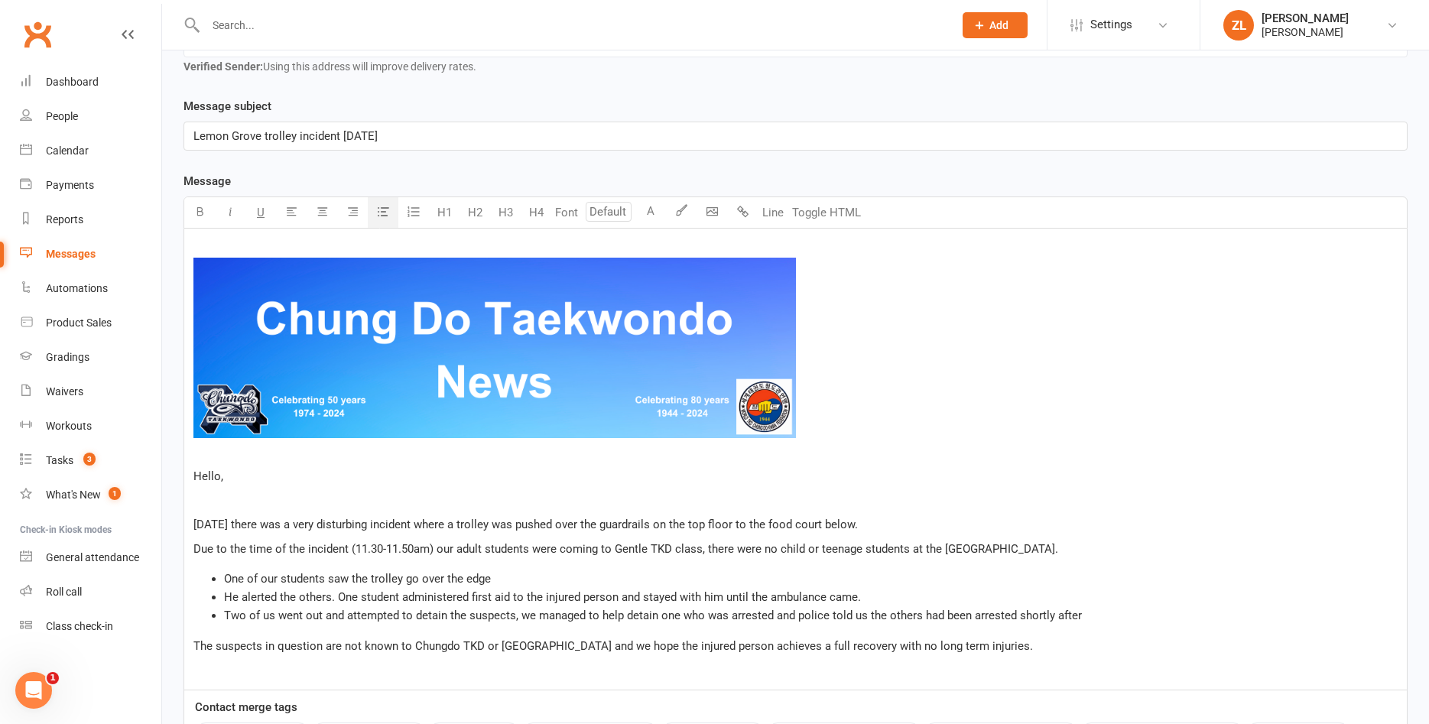
click at [772, 618] on span "Two of us went out and attempted to detain the suspects, we managed to help det…" at bounding box center [653, 615] width 858 height 14
click at [322, 667] on p "﻿" at bounding box center [795, 669] width 1204 height 18
click at [303, 495] on p "﻿" at bounding box center [795, 501] width 1204 height 18
click at [231, 679] on p "﻿" at bounding box center [795, 669] width 1204 height 18
click at [212, 675] on p "﻿" at bounding box center [795, 669] width 1204 height 18
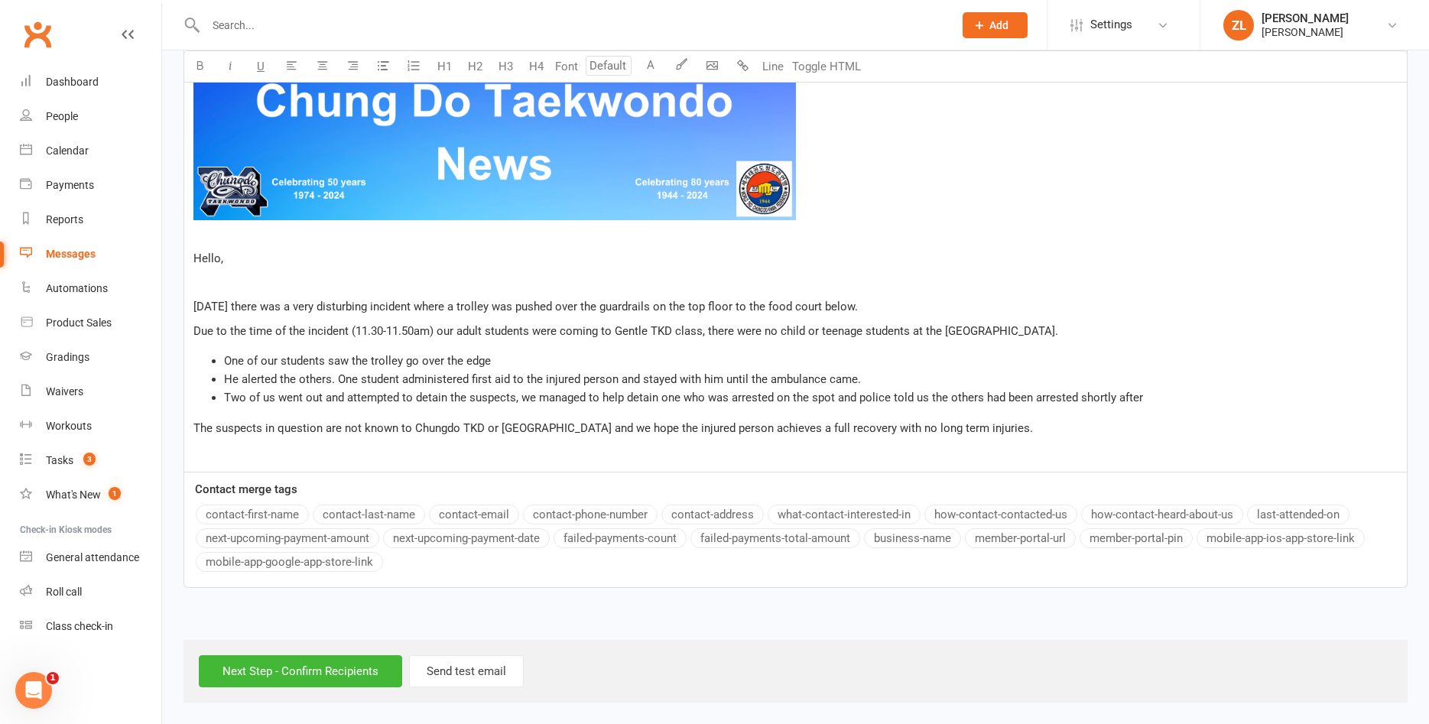
scroll to position [505, 0]
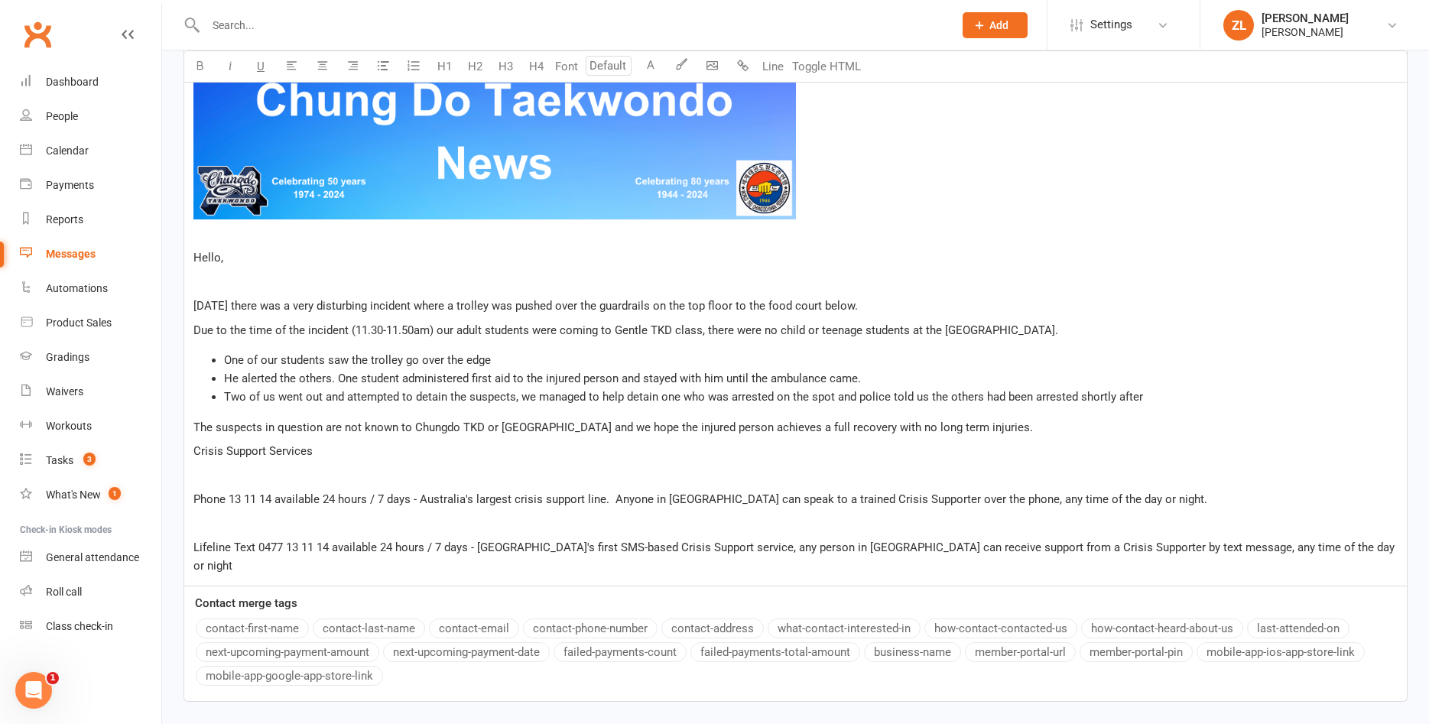
click at [200, 472] on p "﻿" at bounding box center [795, 475] width 1204 height 18
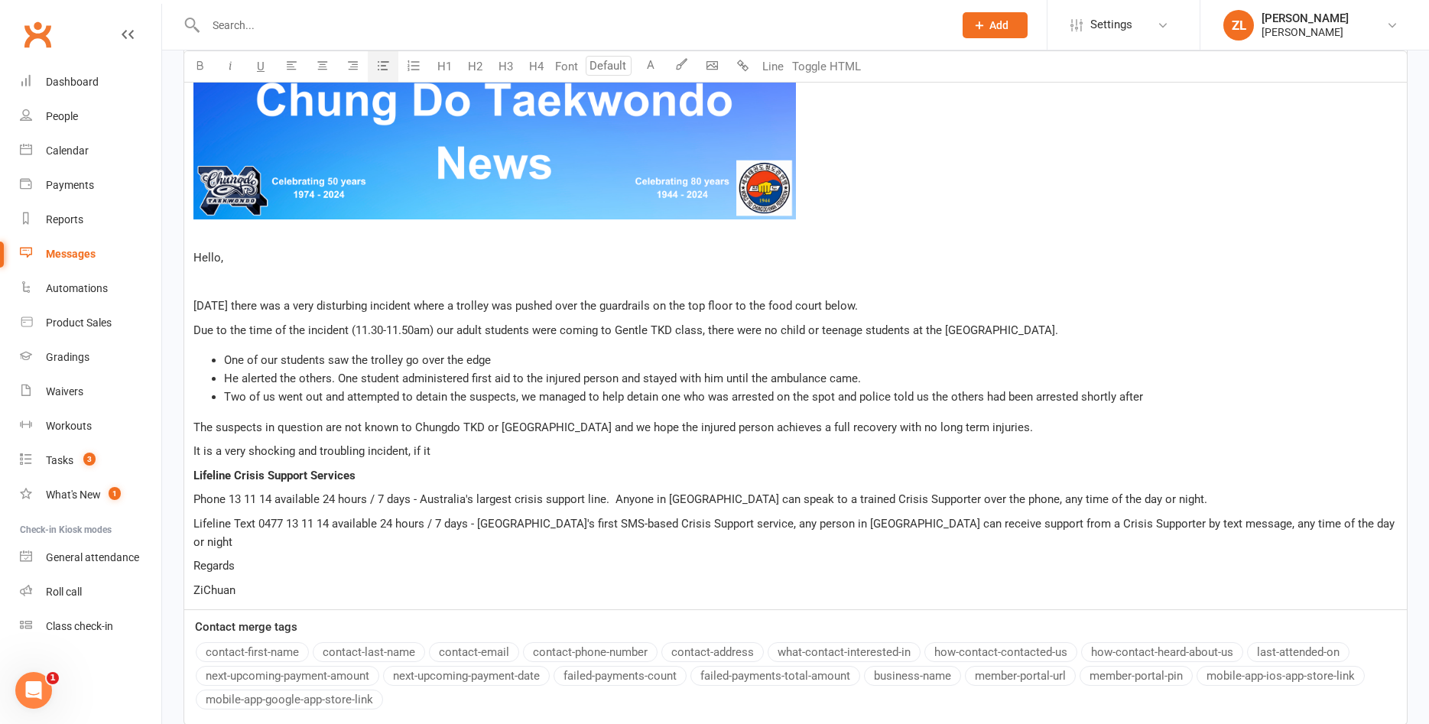
click at [1148, 388] on li "He alerted the others. One student administered first aid to the injured person…" at bounding box center [810, 378] width 1173 height 18
click at [1140, 401] on li "Two of us went out and attempted to detain the suspects, we managed to help det…" at bounding box center [810, 397] width 1173 height 18
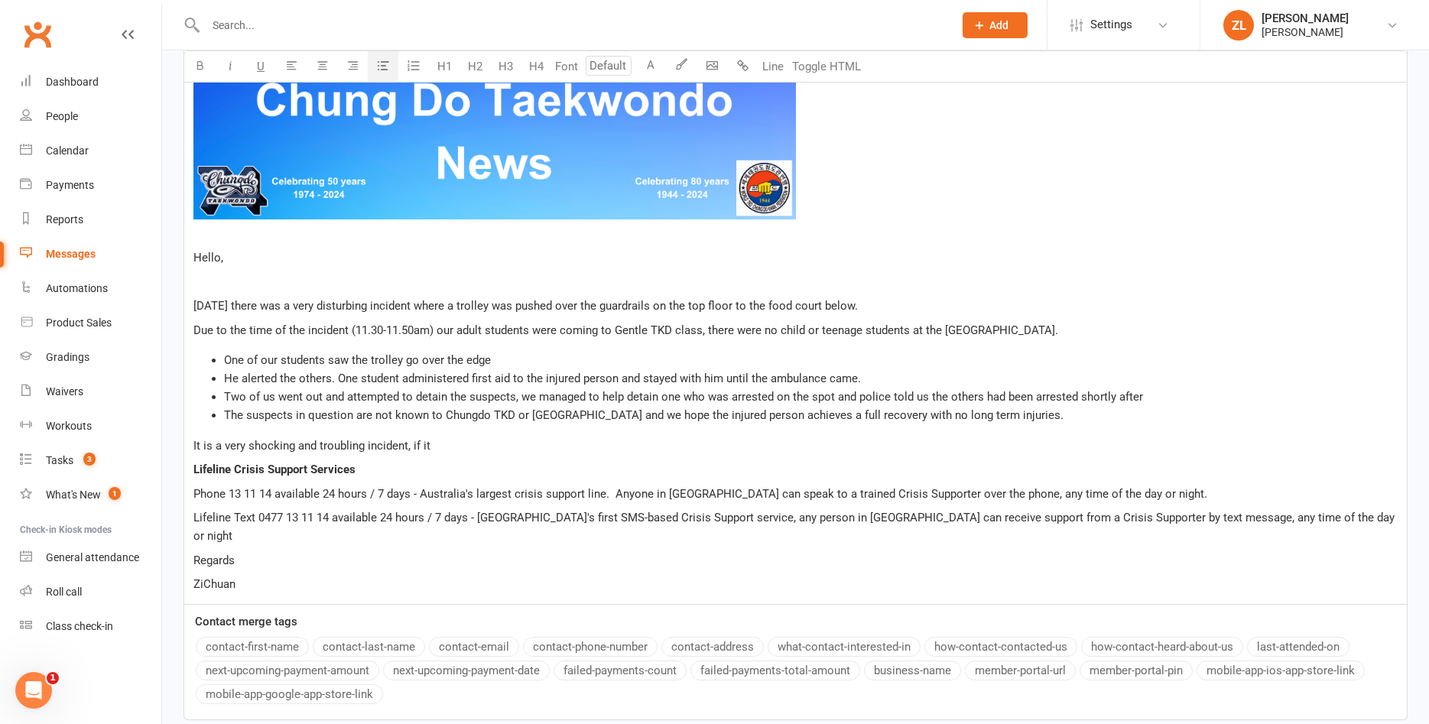
click at [623, 417] on span "The suspects in question are not known to Chungdo TKD or [GEOGRAPHIC_DATA] and …" at bounding box center [643, 415] width 839 height 14
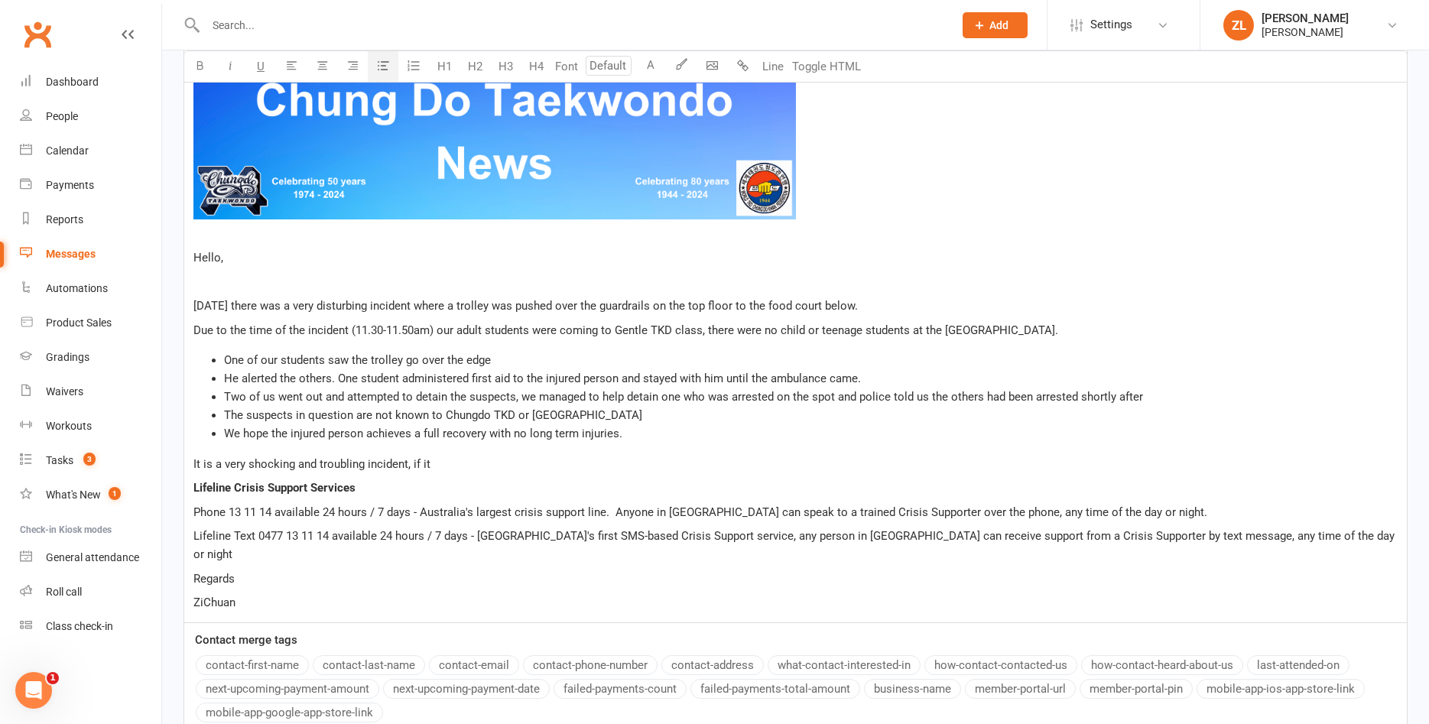
click at [602, 413] on li "The suspects in question are not known to Chungdo TKD or [GEOGRAPHIC_DATA]" at bounding box center [810, 415] width 1173 height 18
click at [475, 465] on p "It is a very shocking and troubling incident, if it" at bounding box center [795, 464] width 1204 height 18
click at [477, 467] on span "It is a very shocking and troubling incident, if trained counselling/support" at bounding box center [378, 464] width 371 height 14
click at [595, 466] on p "It is a very shocking and troubling incident, if trained counselling/support" at bounding box center [795, 464] width 1204 height 18
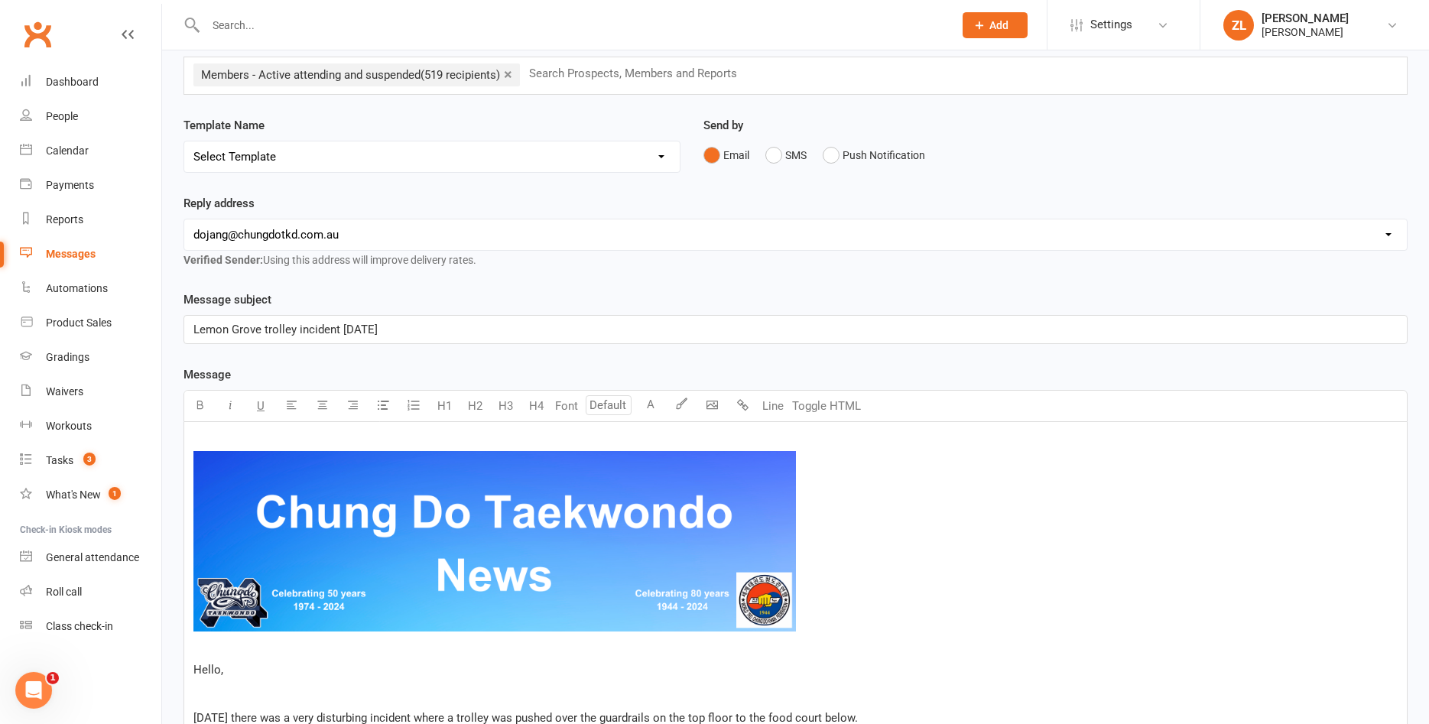
scroll to position [0, 0]
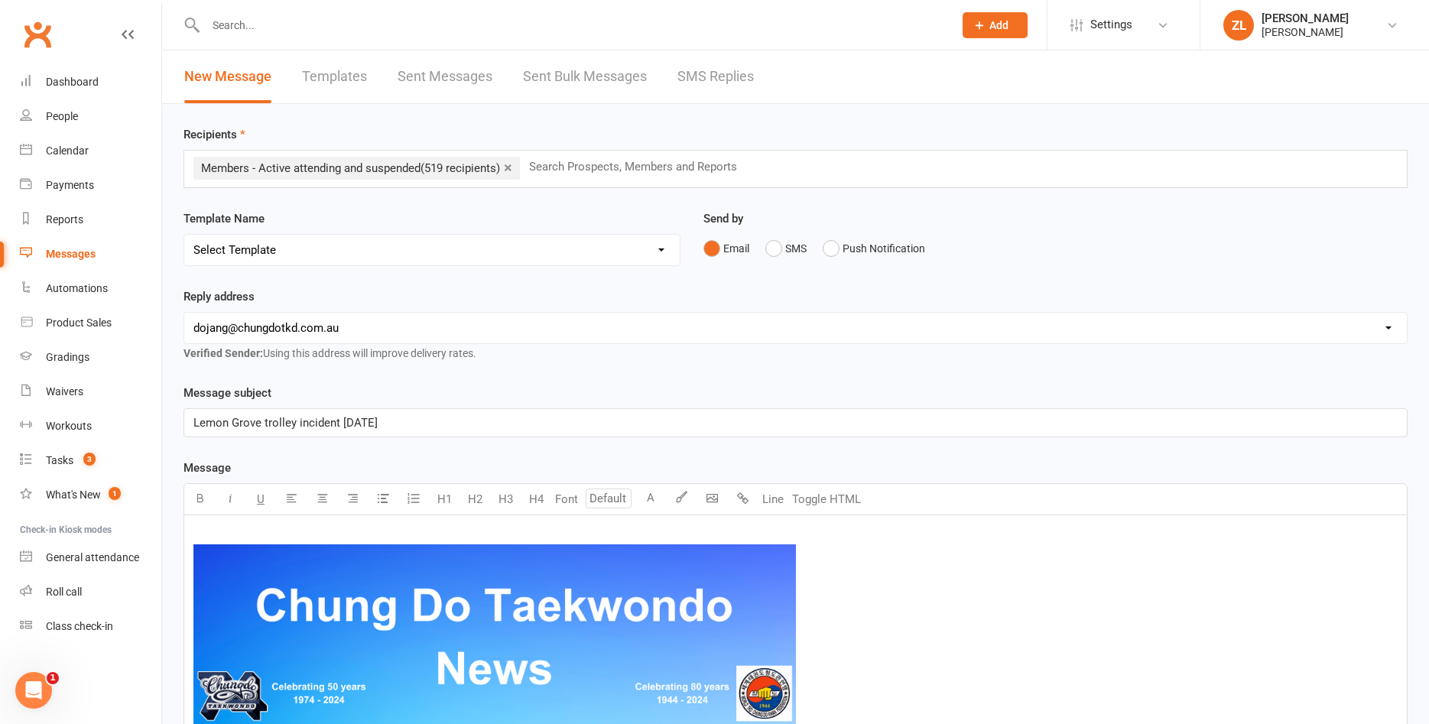
click at [485, 632] on img at bounding box center [494, 634] width 602 height 180
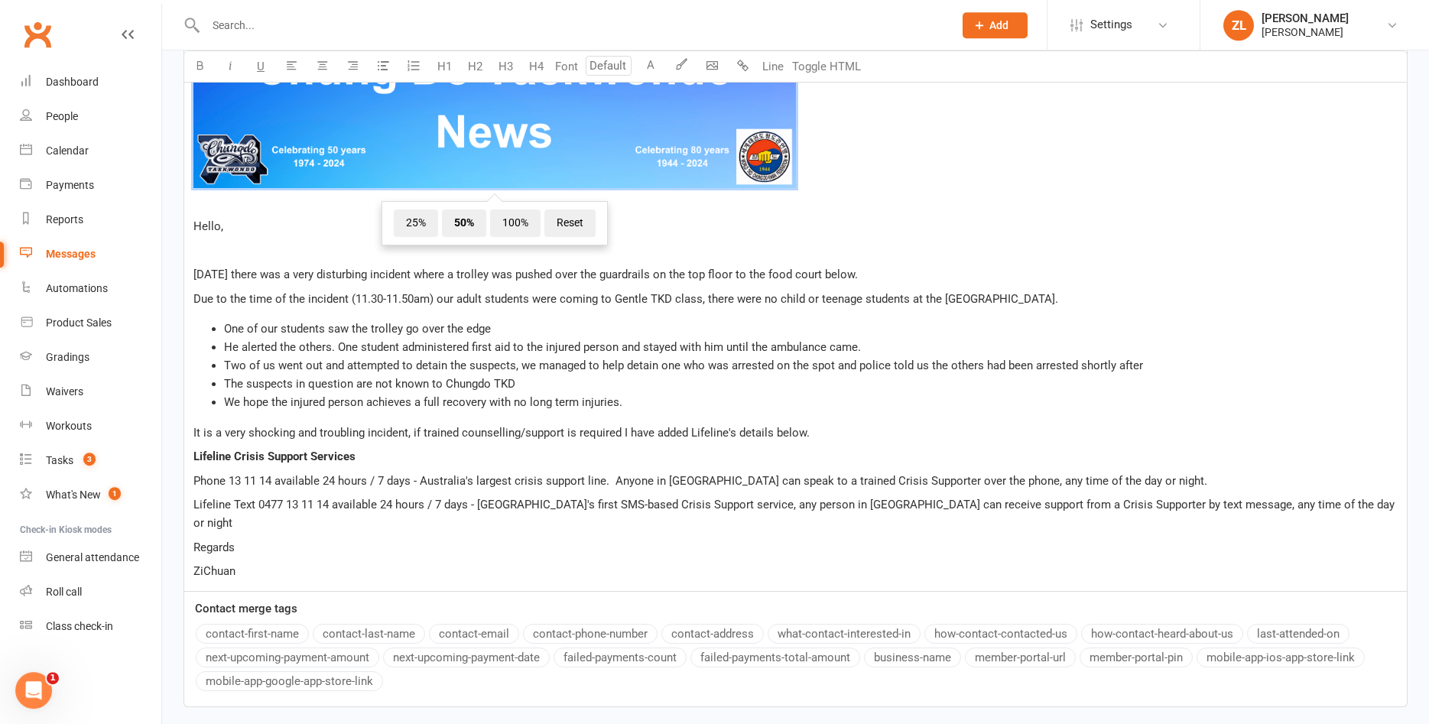
scroll to position [537, 0]
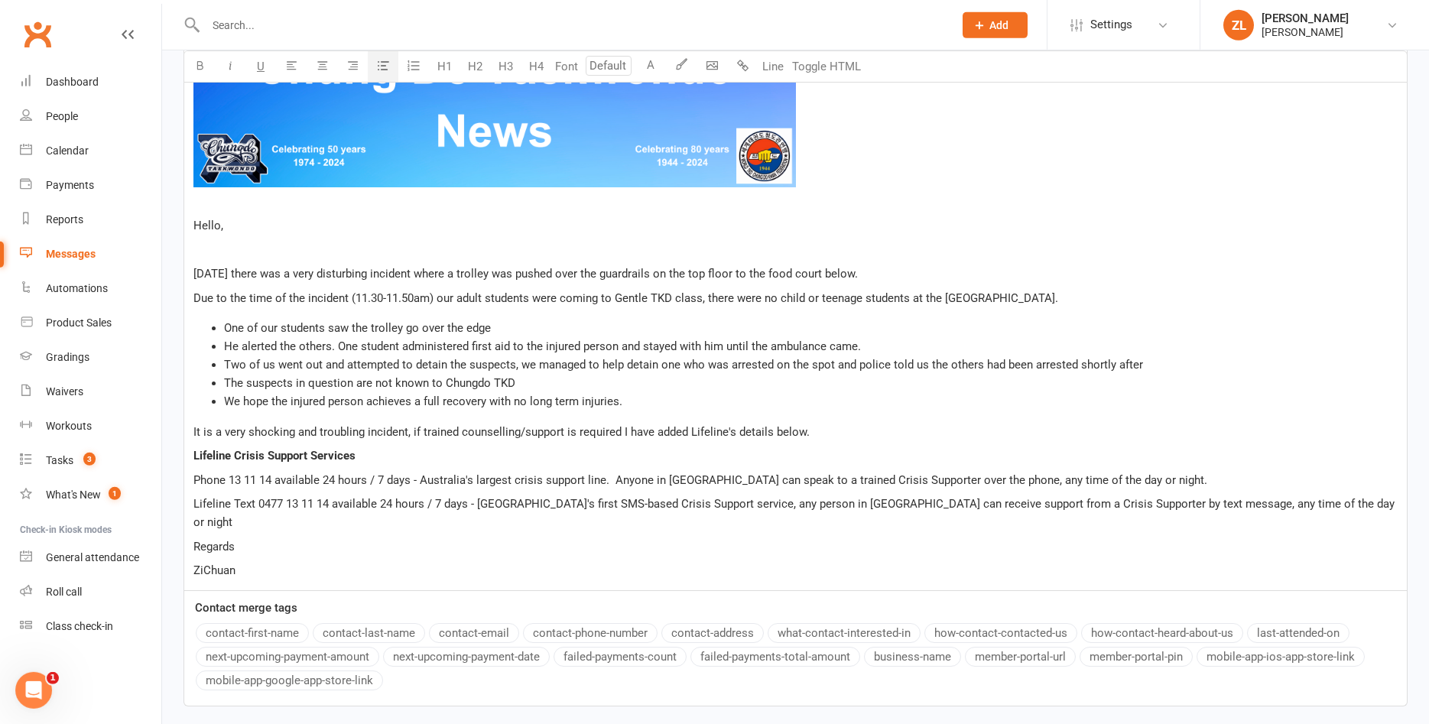
click at [420, 370] on span "Two of us went out and attempted to detain the suspects, we managed to help det…" at bounding box center [683, 365] width 919 height 14
click at [464, 344] on span "He alerted the others. One student administered first aid to the injured person…" at bounding box center [542, 346] width 637 height 14
click at [467, 347] on span "He alerted the others. One student administered first aid to the injured person…" at bounding box center [542, 346] width 637 height 14
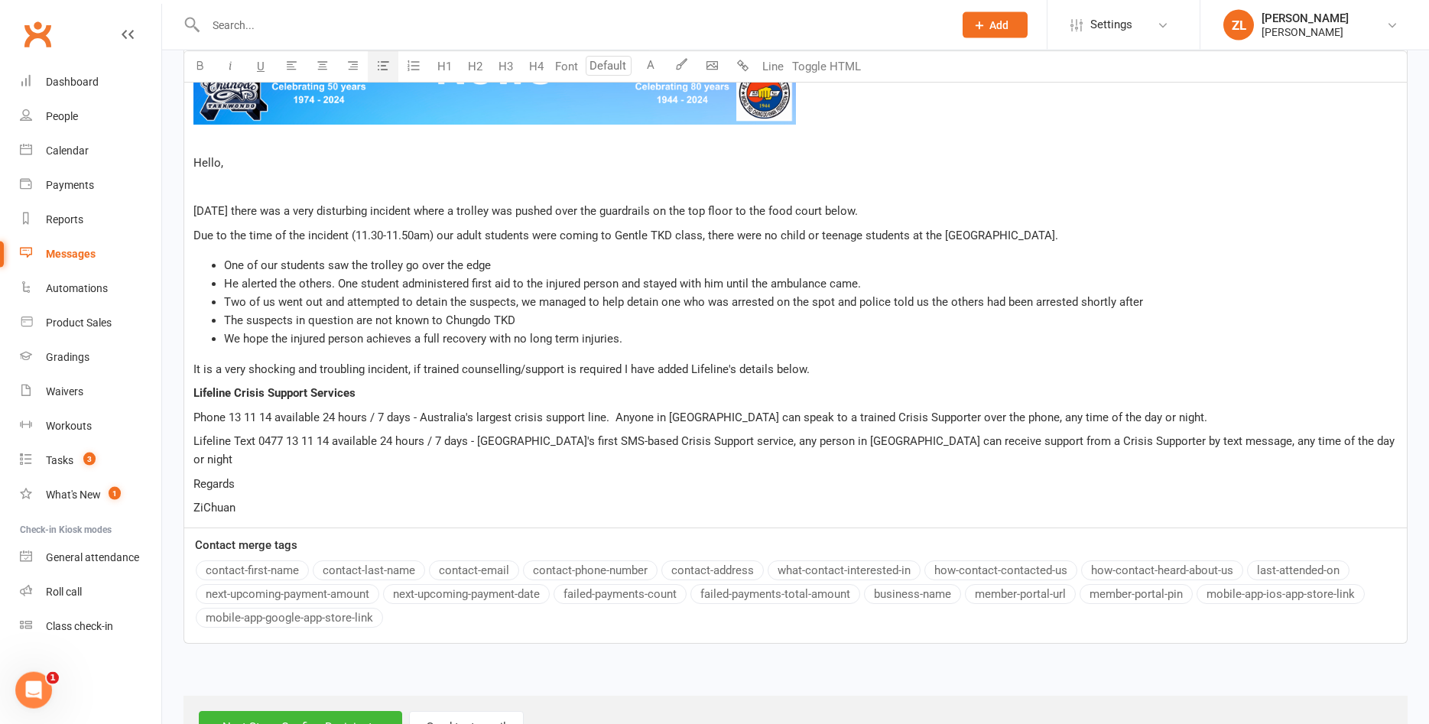
scroll to position [639, 0]
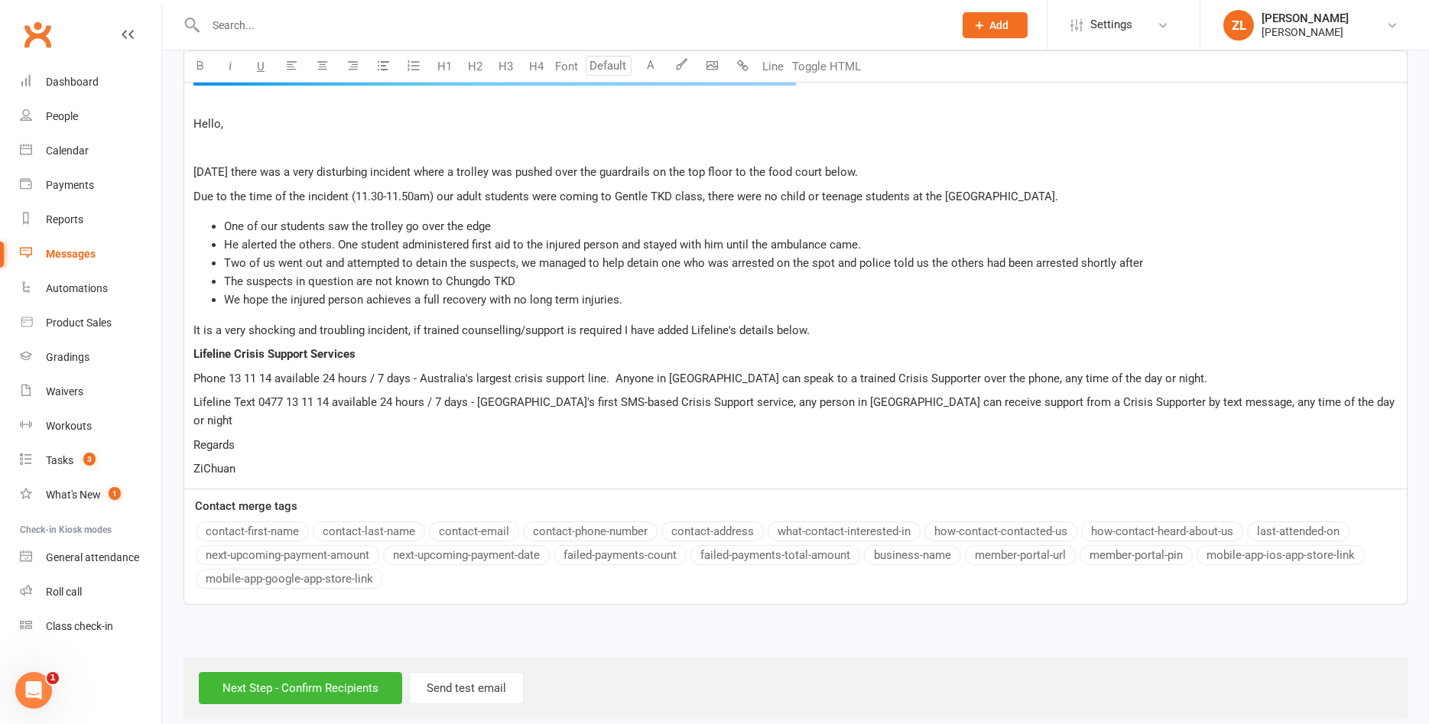
click at [333, 333] on span "It is a very shocking and troubling incident, if trained counselling/support is…" at bounding box center [501, 330] width 616 height 14
click at [339, 242] on span "He alerted the others. One student administered first aid to the injured person…" at bounding box center [542, 245] width 637 height 14
click at [500, 219] on li "One of our students saw the trolley go over the edge" at bounding box center [810, 226] width 1173 height 18
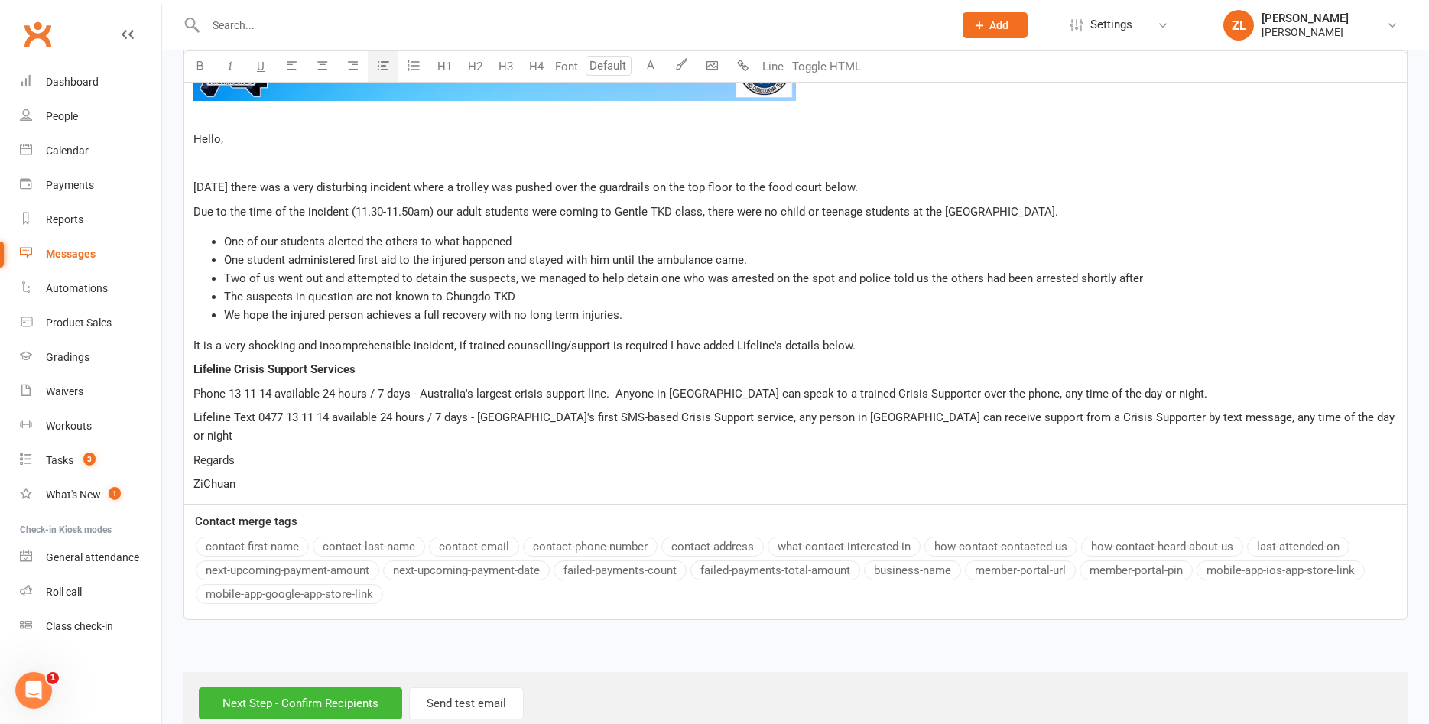
scroll to position [623, 0]
click at [251, 688] on input "Next Step - Confirm Recipients" at bounding box center [300, 704] width 203 height 32
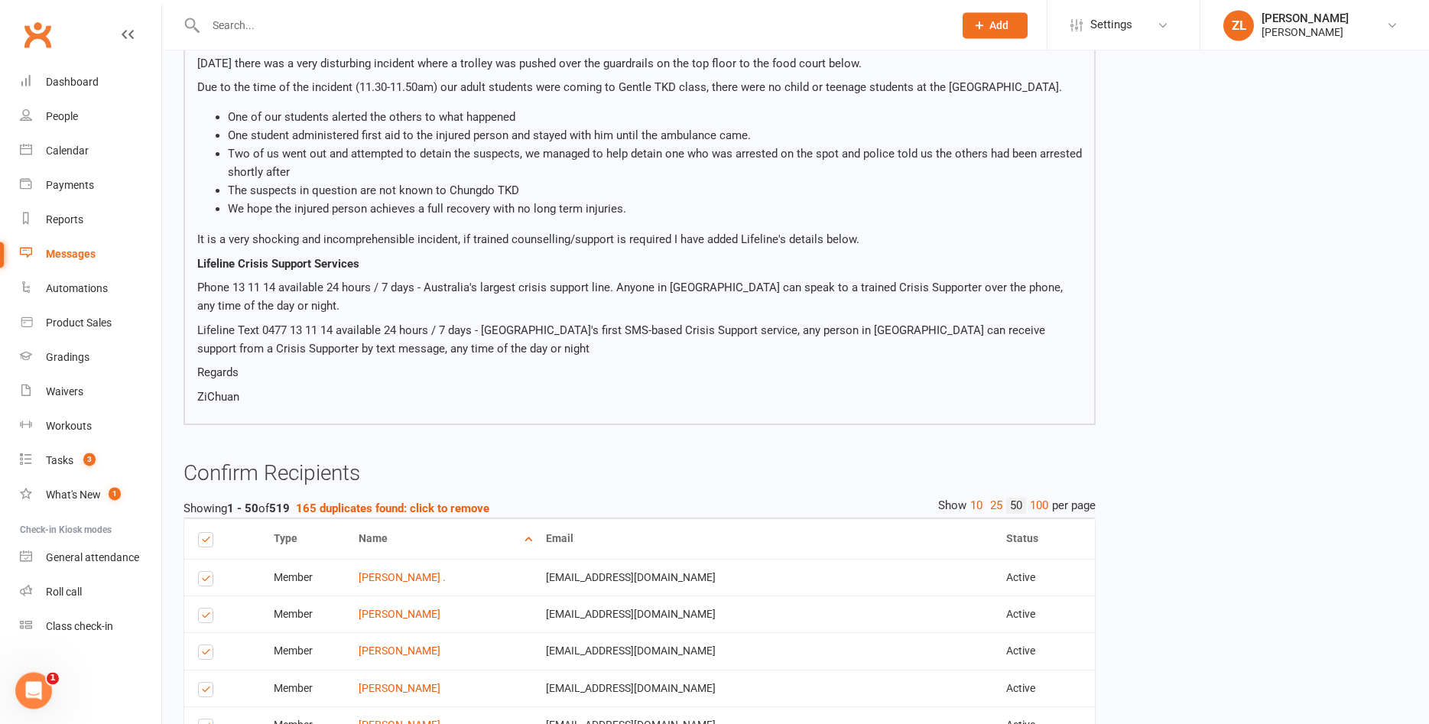
scroll to position [424, 0]
click at [432, 507] on strong "165 duplicates found: click to remove" at bounding box center [392, 508] width 193 height 14
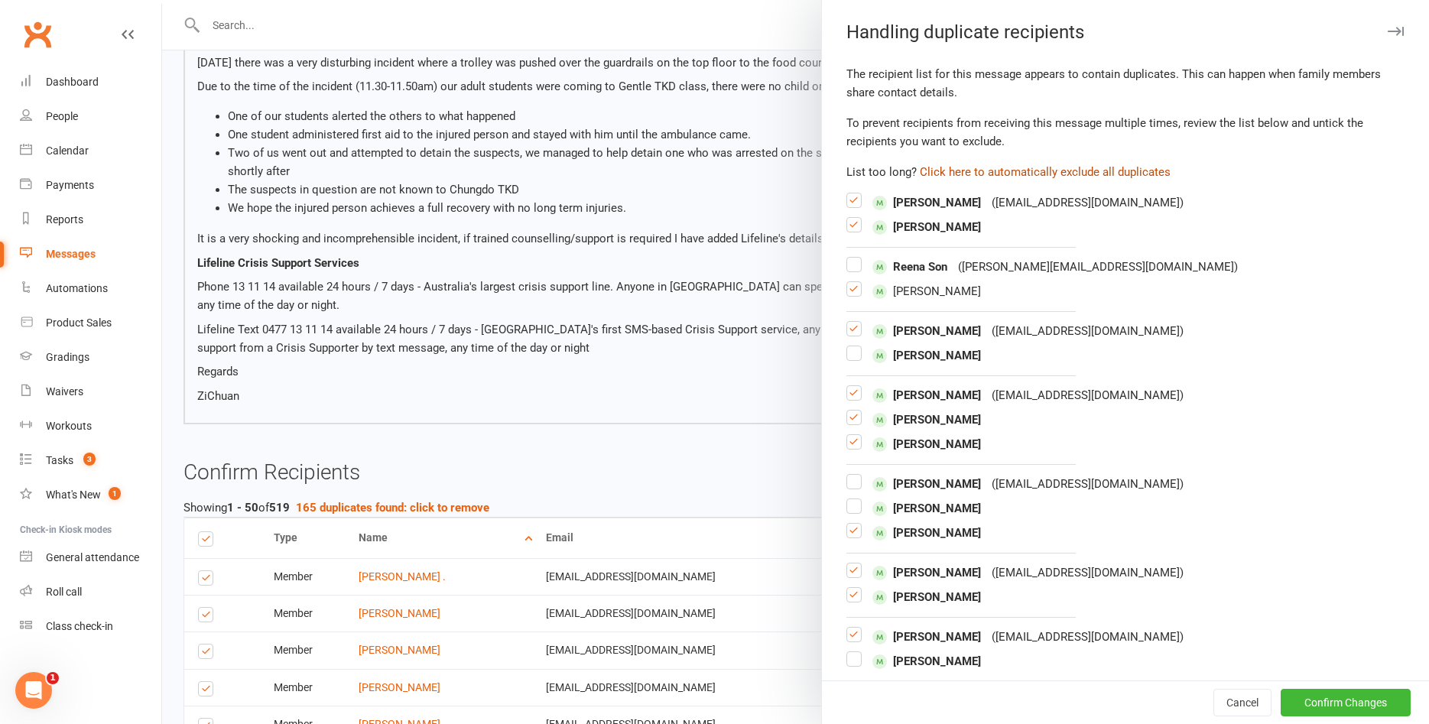
click at [988, 169] on button "Click here to automatically exclude all duplicates" at bounding box center [1045, 172] width 251 height 18
click at [1328, 699] on button "Confirm Changes" at bounding box center [1345, 703] width 130 height 28
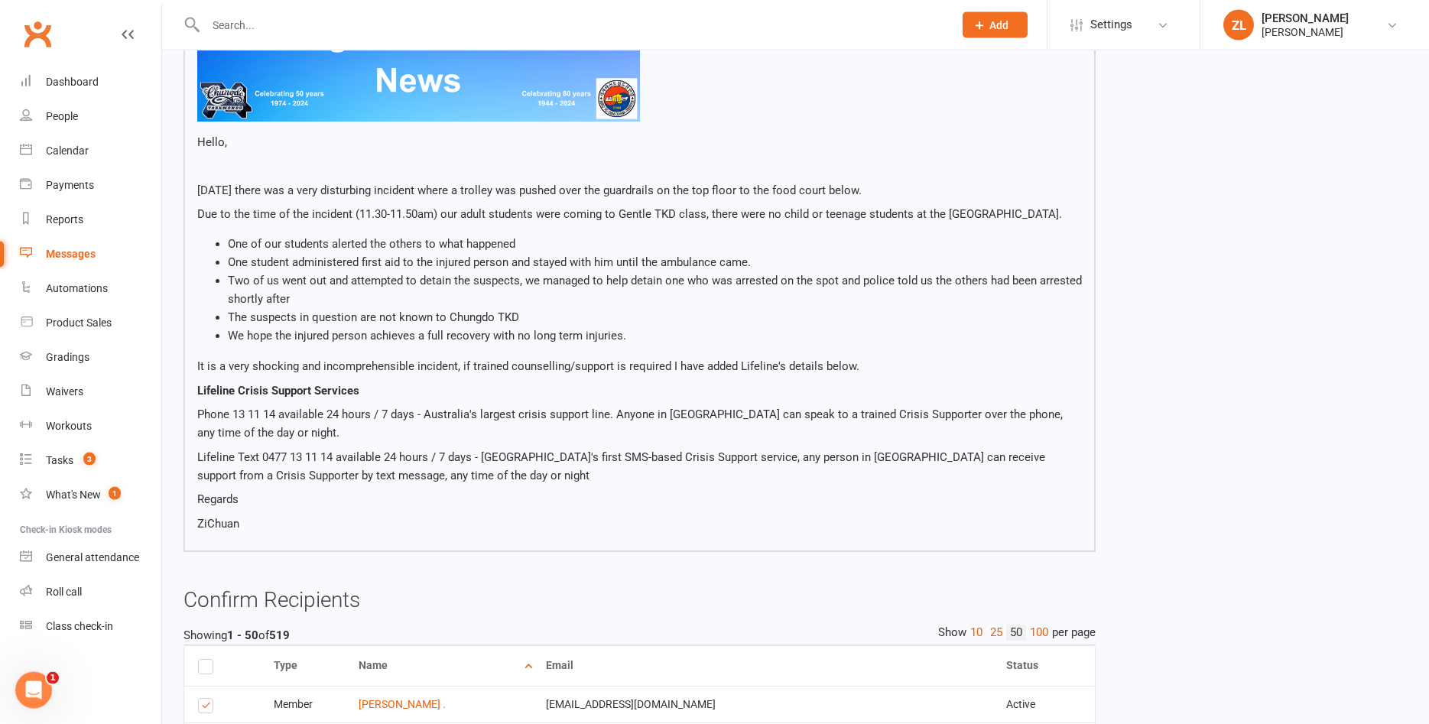
scroll to position [295, 0]
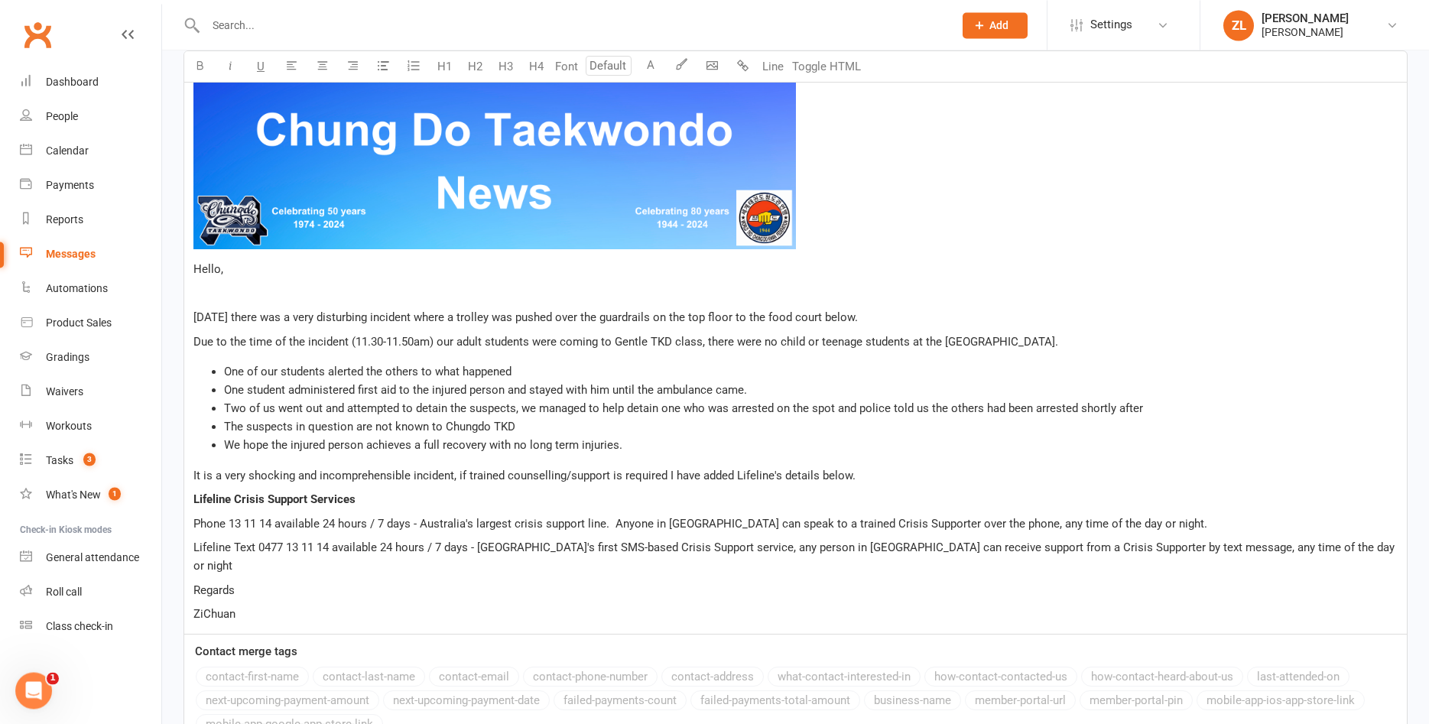
scroll to position [602, 0]
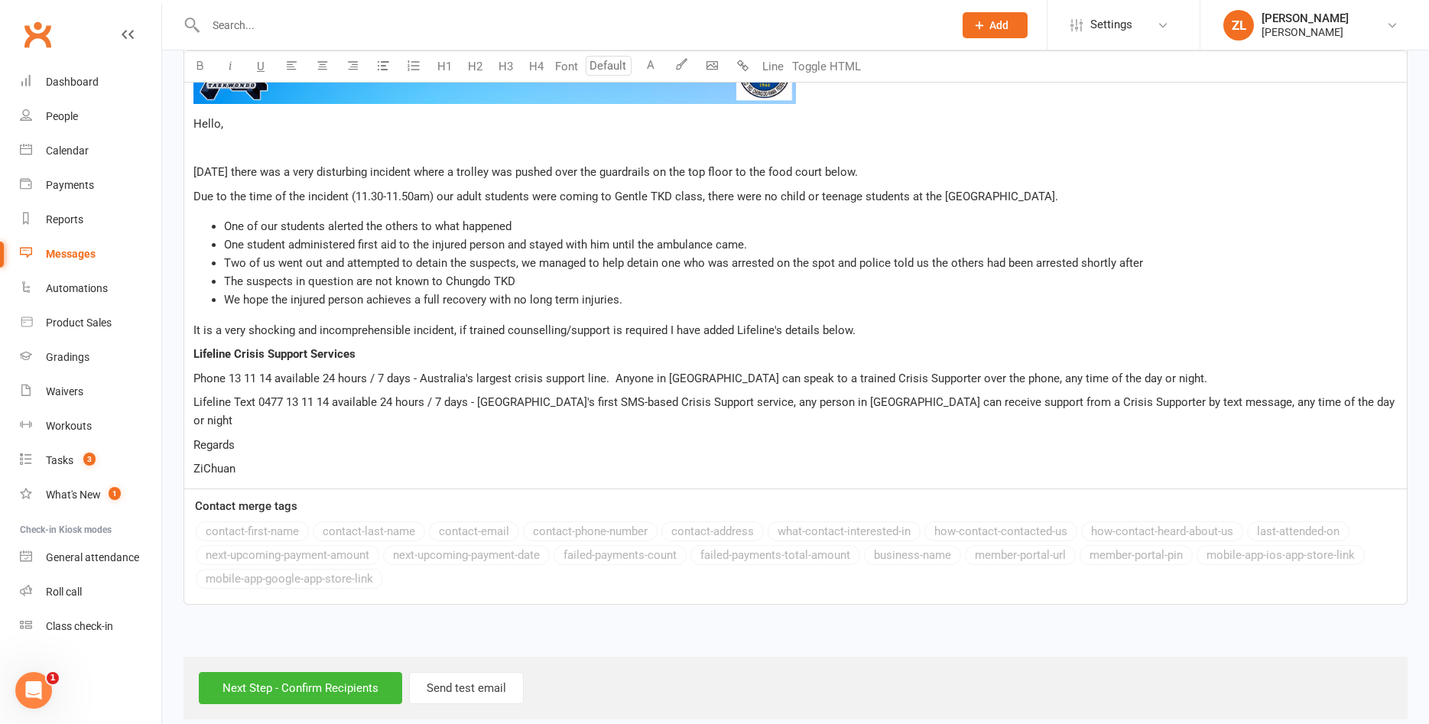
click at [547, 262] on span "Two of us went out and attempted to detain the suspects, we managed to help det…" at bounding box center [683, 263] width 919 height 14
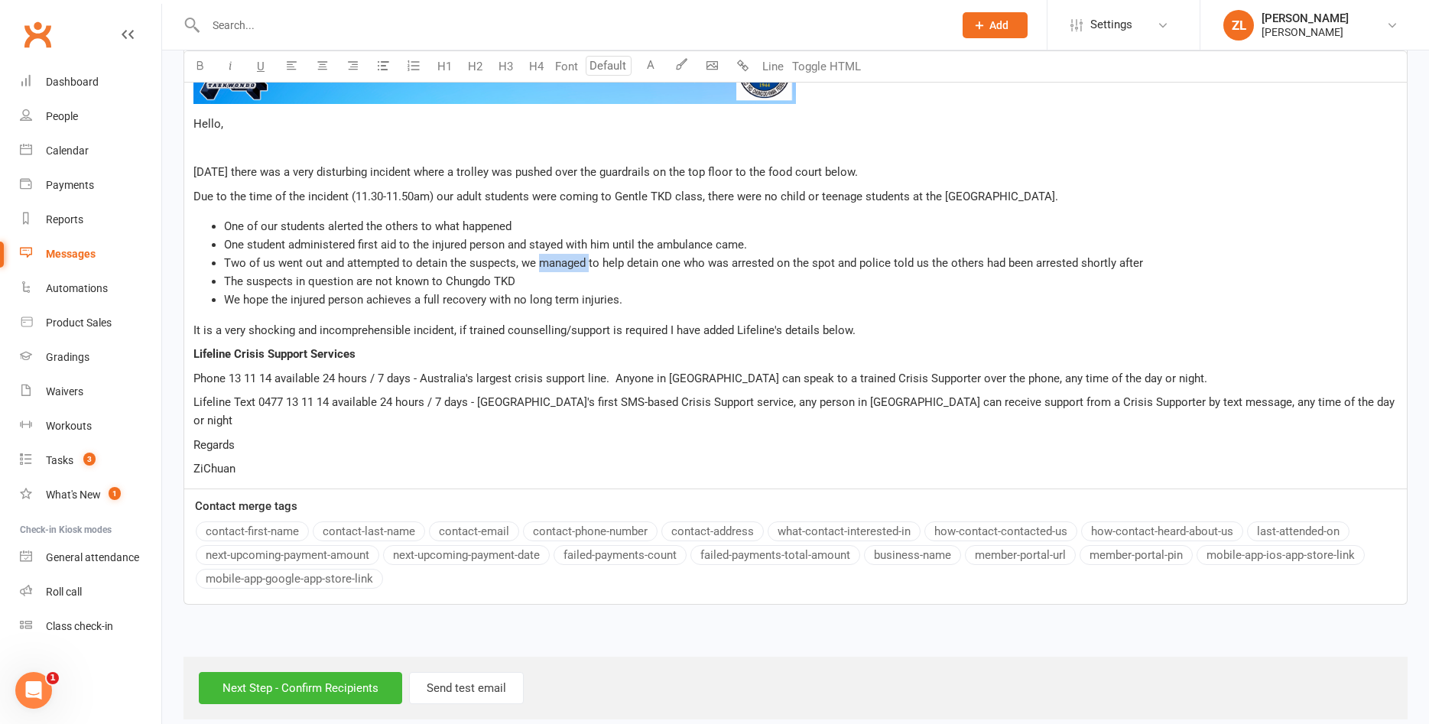
click at [547, 262] on span "Two of us went out and attempted to detain the suspects, we managed to help det…" at bounding box center [683, 263] width 919 height 14
click at [286, 260] on span "Two of us went out and attempted to detain the suspects, we help detain one who…" at bounding box center [651, 263] width 855 height 14
click at [491, 261] on span "Two of us attempted to detain the suspects, we help detain one who was arrested…" at bounding box center [617, 263] width 787 height 14
click at [376, 672] on input "Next Step - Confirm Recipients" at bounding box center [300, 688] width 203 height 32
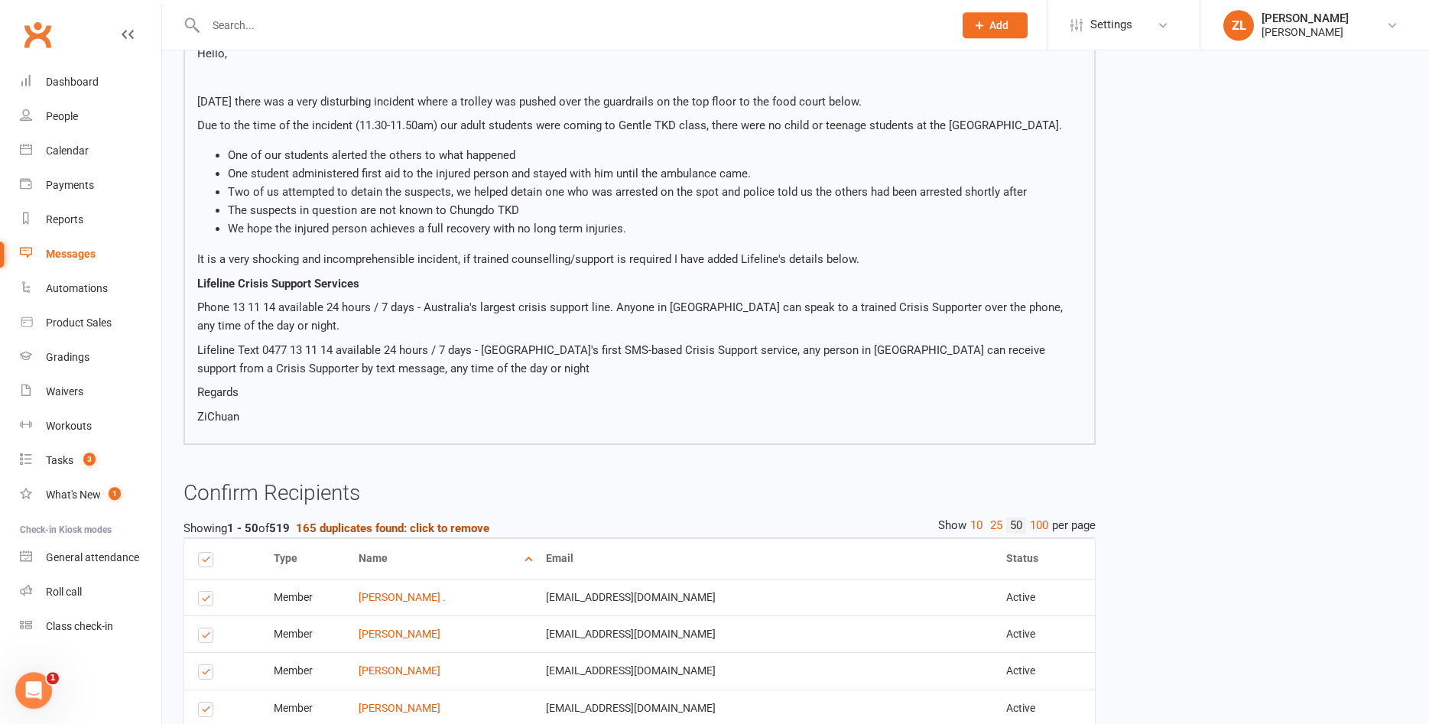
scroll to position [384, 0]
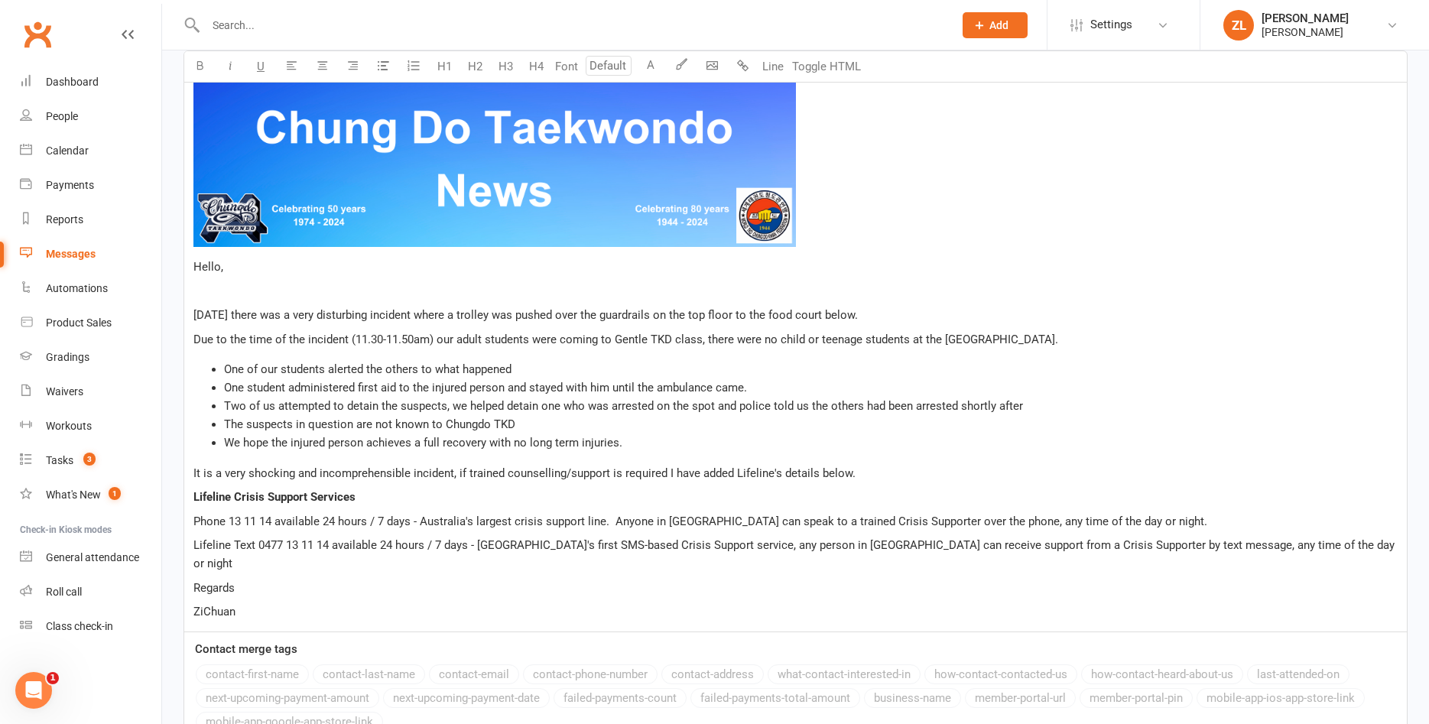
scroll to position [460, 0]
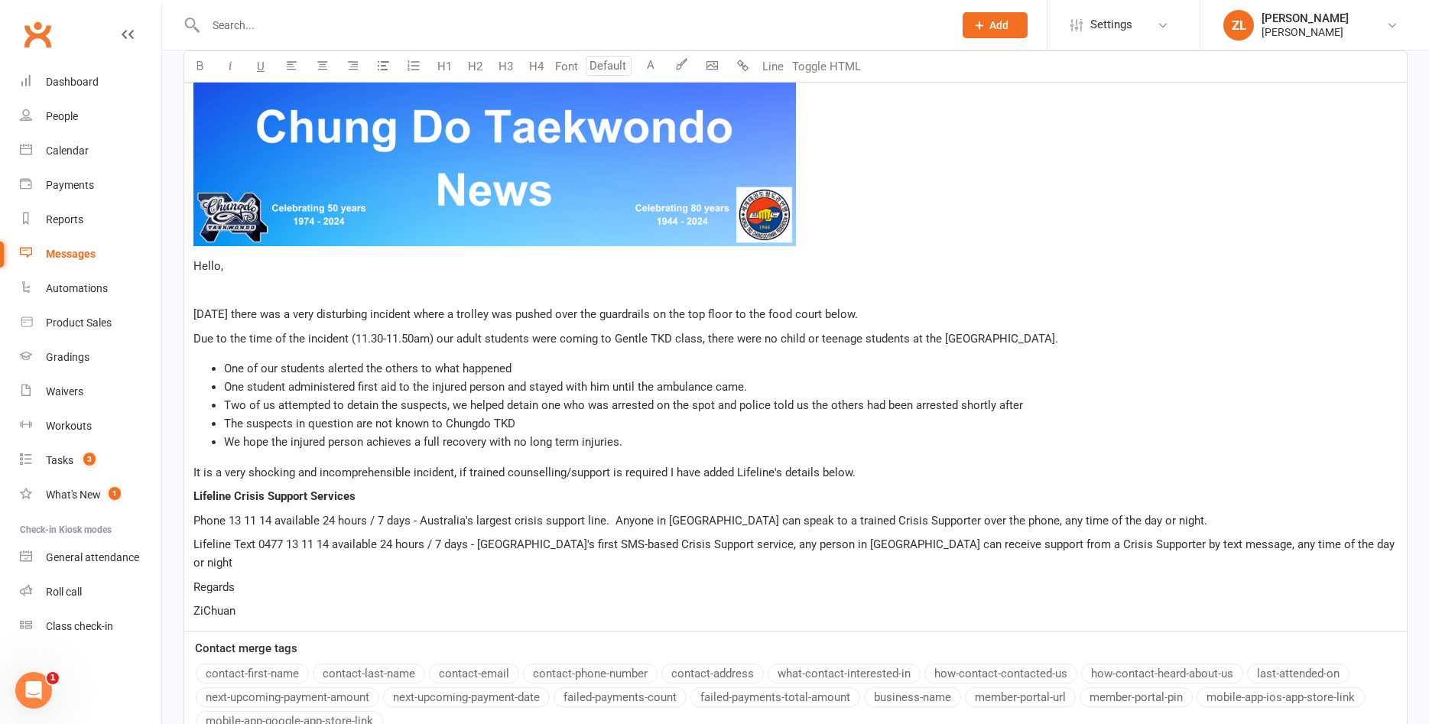
click at [541, 407] on span "Two of us attempted to detain the suspects, we helped detain one who was arrest…" at bounding box center [623, 405] width 799 height 14
click at [540, 403] on span "Two of us attempted to detain the suspects, we helped detain one who was arrest…" at bounding box center [623, 405] width 799 height 14
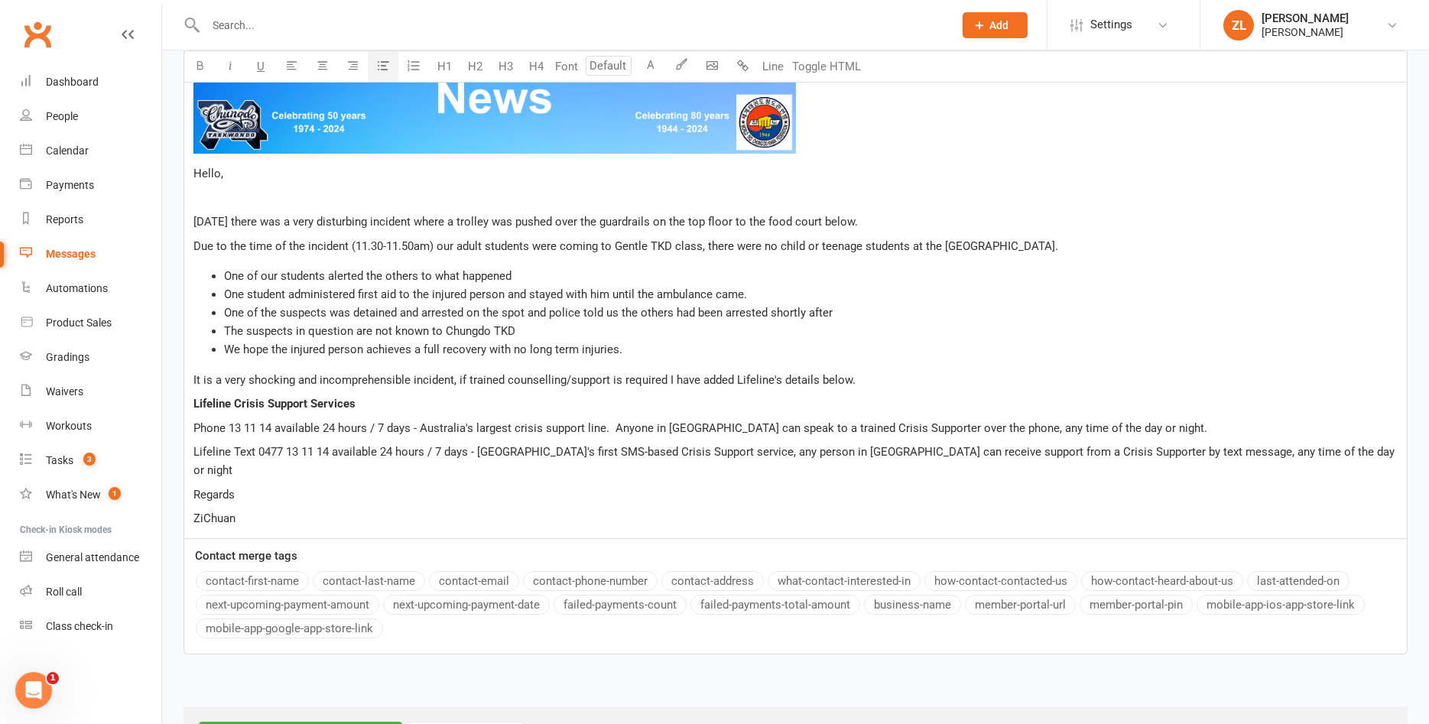
scroll to position [555, 0]
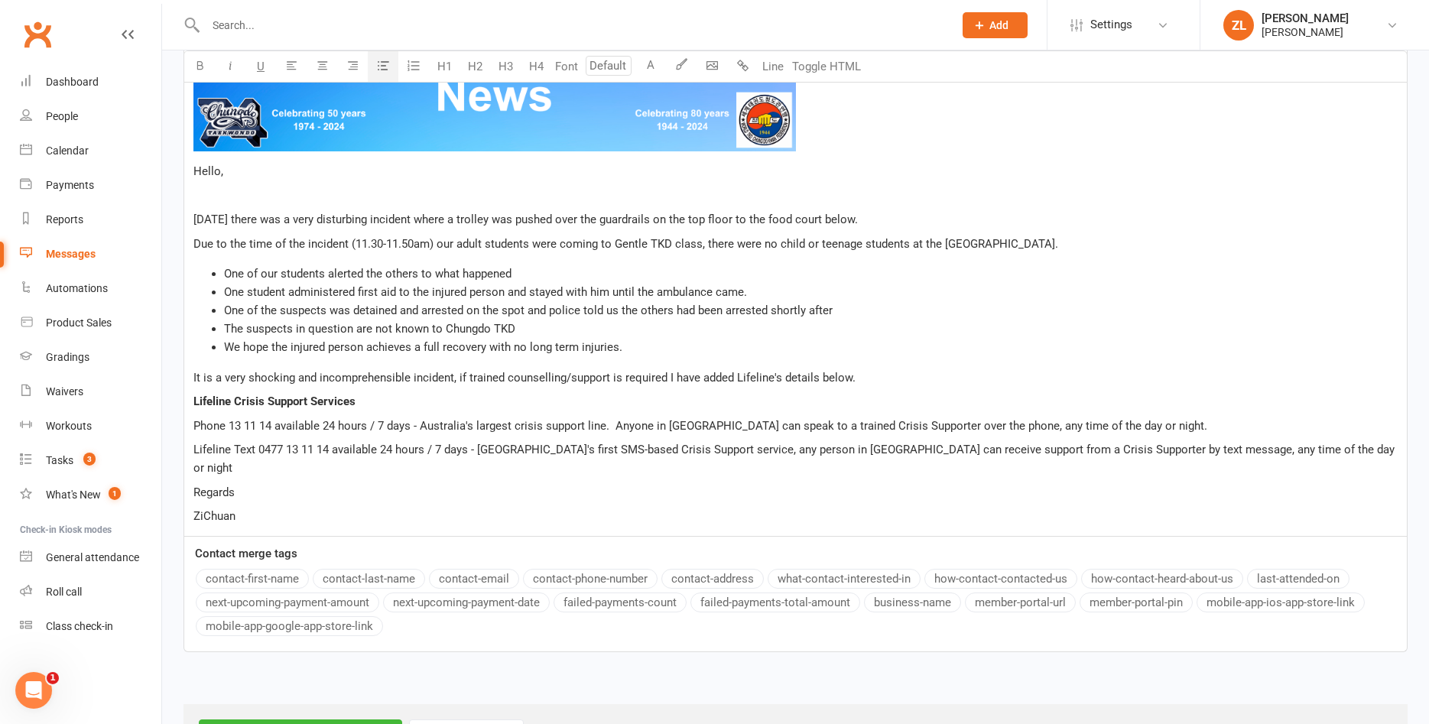
click at [453, 310] on span "One of the suspects was detained and arrested on the spot and police told us th…" at bounding box center [528, 310] width 608 height 14
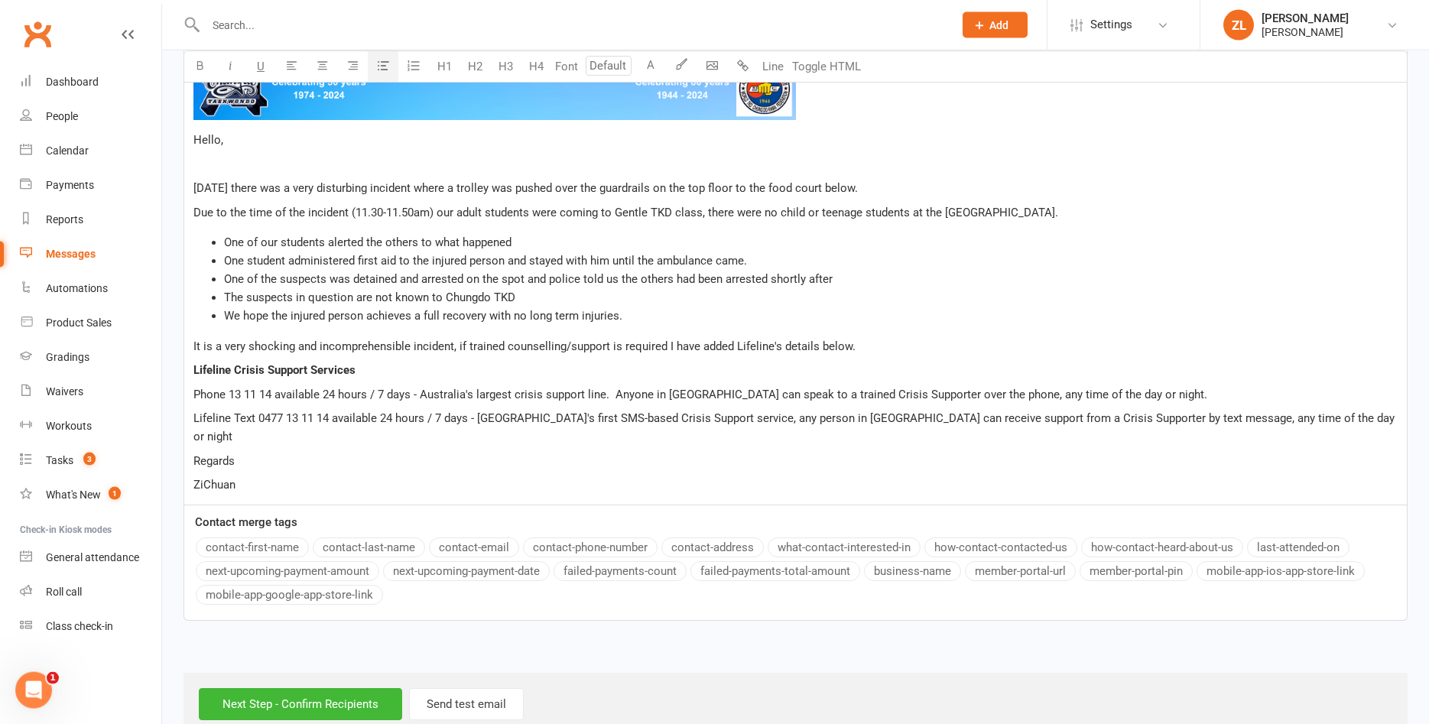
scroll to position [602, 0]
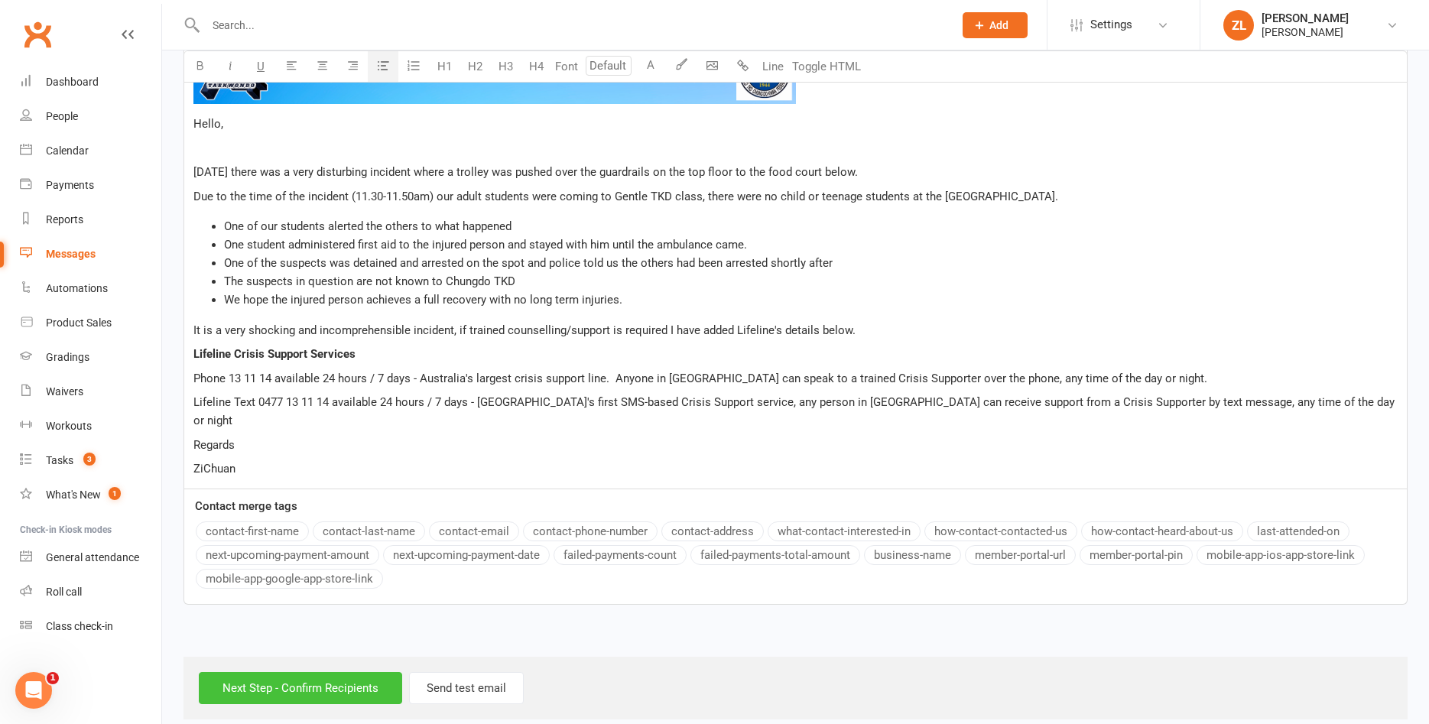
click at [284, 680] on input "Next Step - Confirm Recipients" at bounding box center [300, 688] width 203 height 32
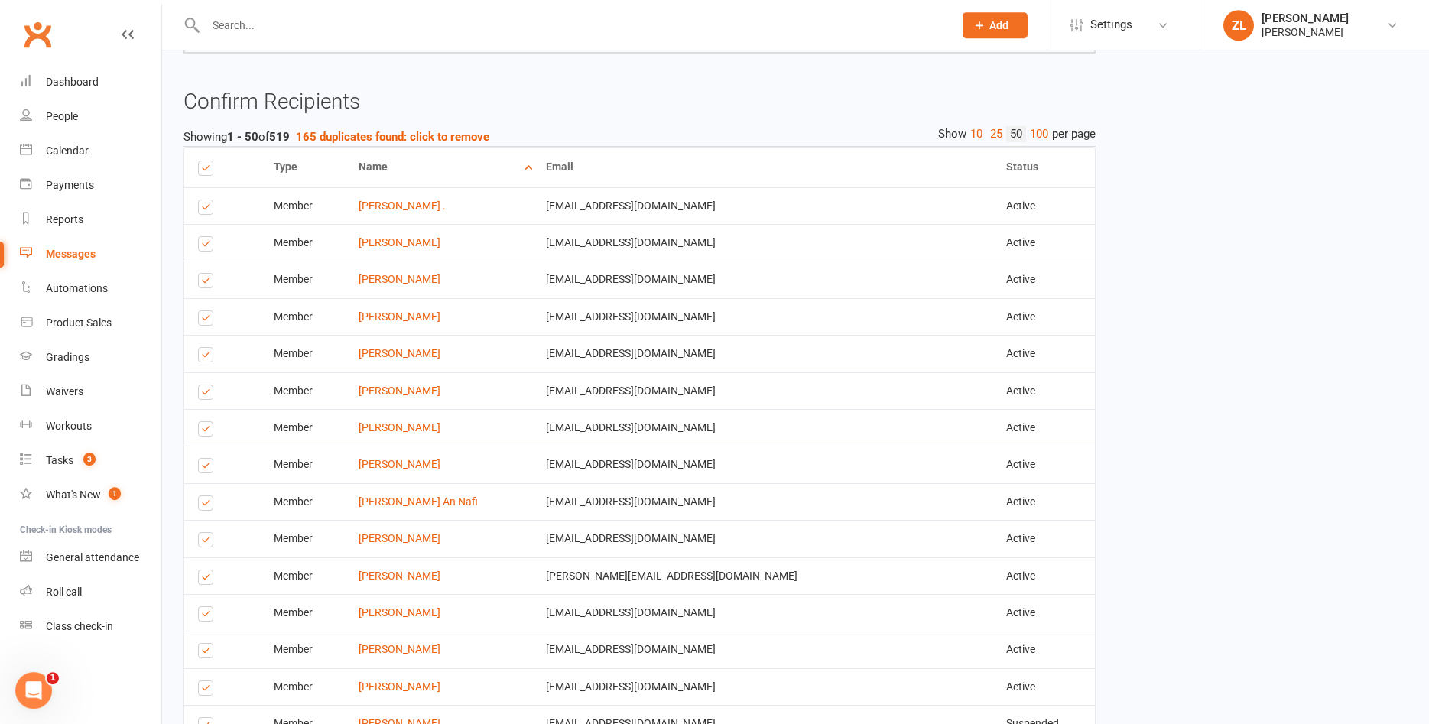
scroll to position [776, 0]
click at [418, 141] on strong "165 duplicates found: click to remove" at bounding box center [392, 138] width 193 height 14
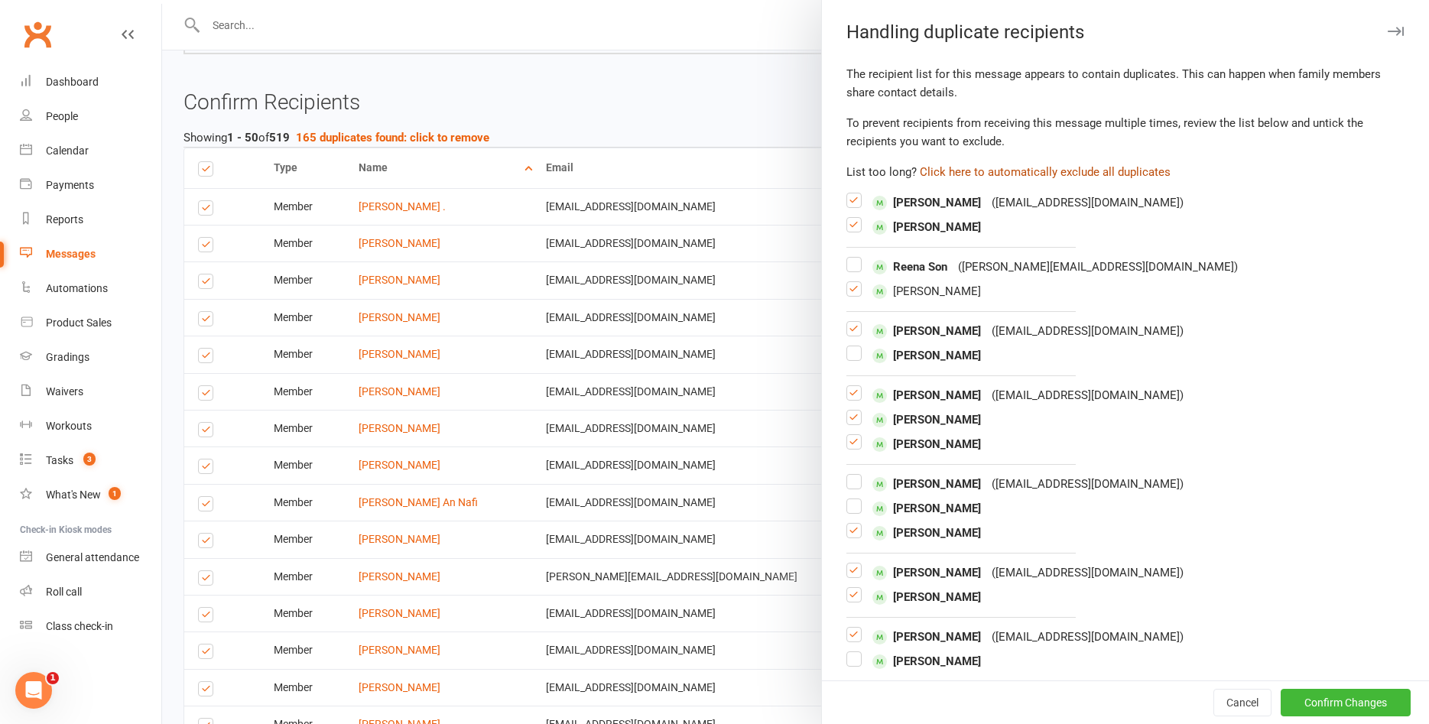
click at [962, 174] on button "Click here to automatically exclude all duplicates" at bounding box center [1045, 172] width 251 height 18
click at [1332, 696] on button "Confirm Changes" at bounding box center [1345, 703] width 130 height 28
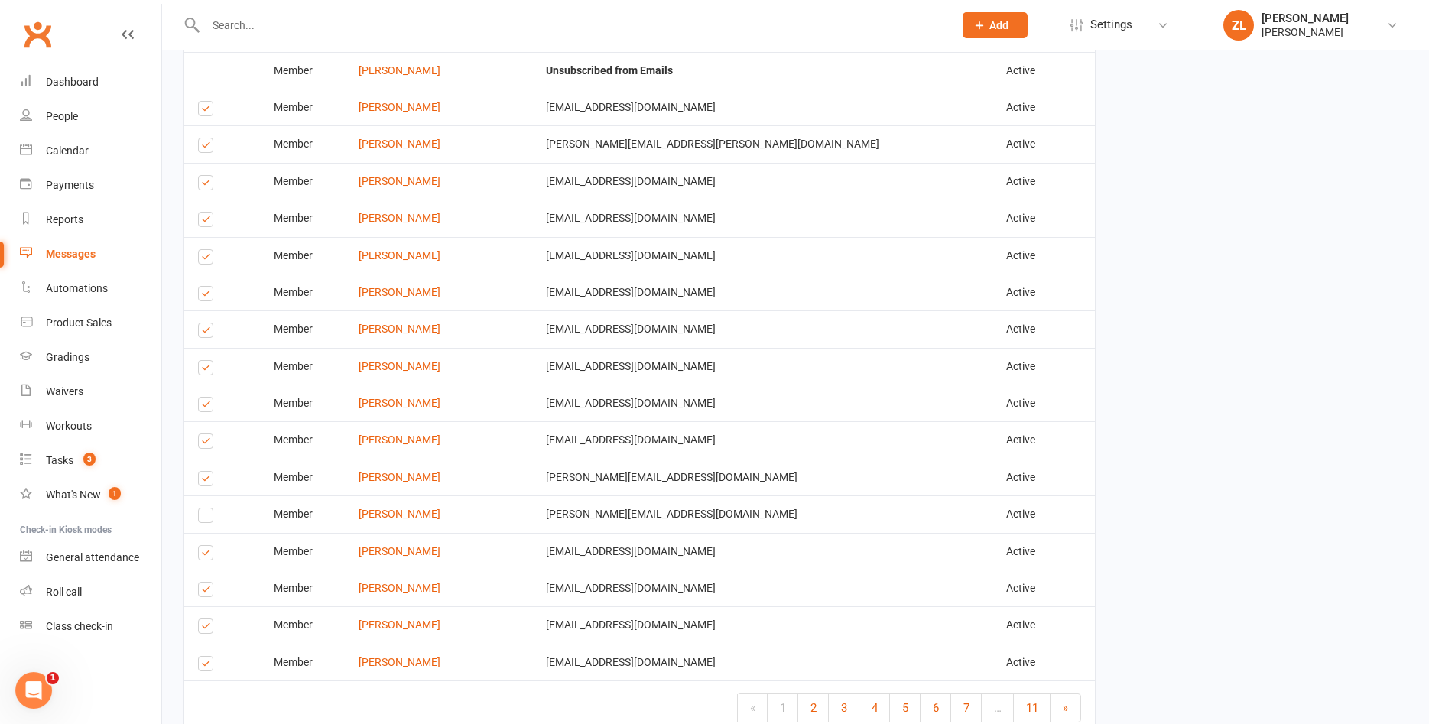
scroll to position [2244, 0]
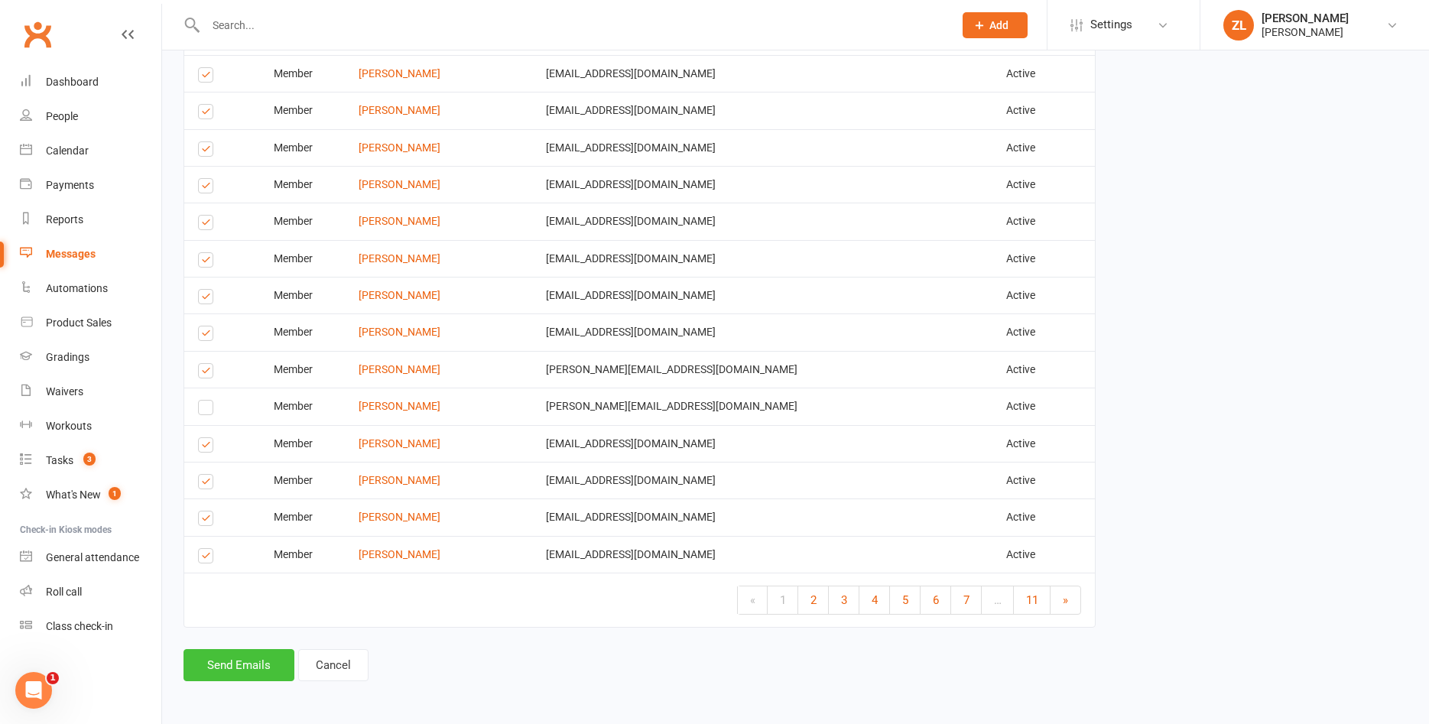
click at [250, 667] on button "Send Emails" at bounding box center [238, 665] width 111 height 32
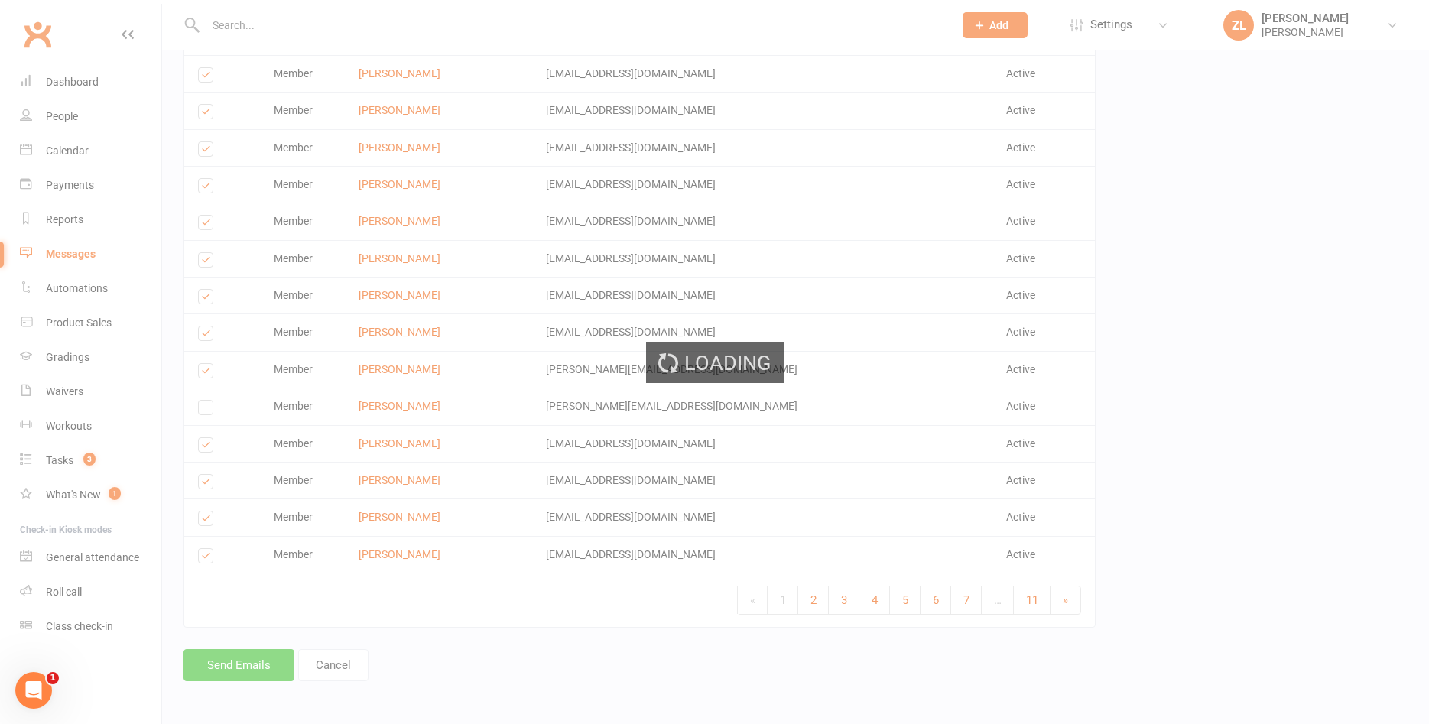
scroll to position [2237, 0]
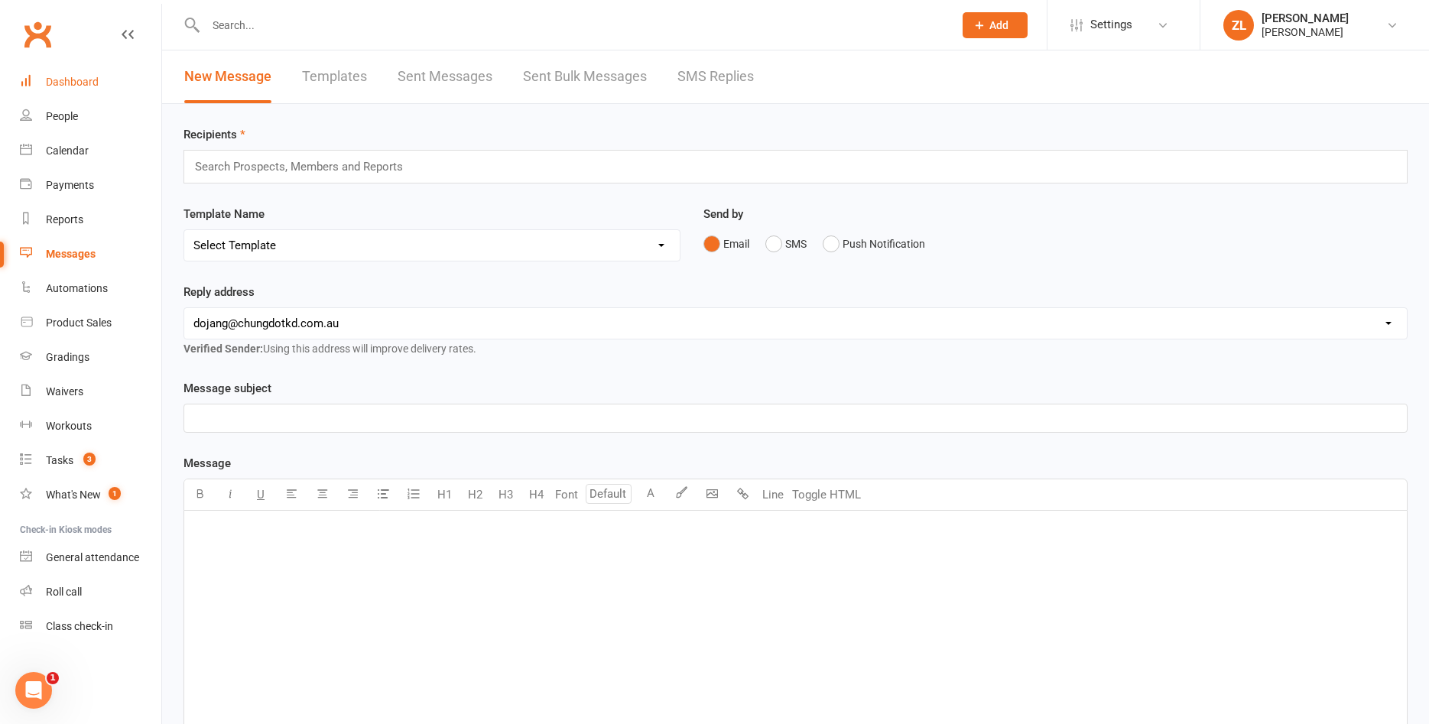
click at [68, 73] on link "Dashboard" at bounding box center [90, 82] width 141 height 34
